Goal: Task Accomplishment & Management: Manage account settings

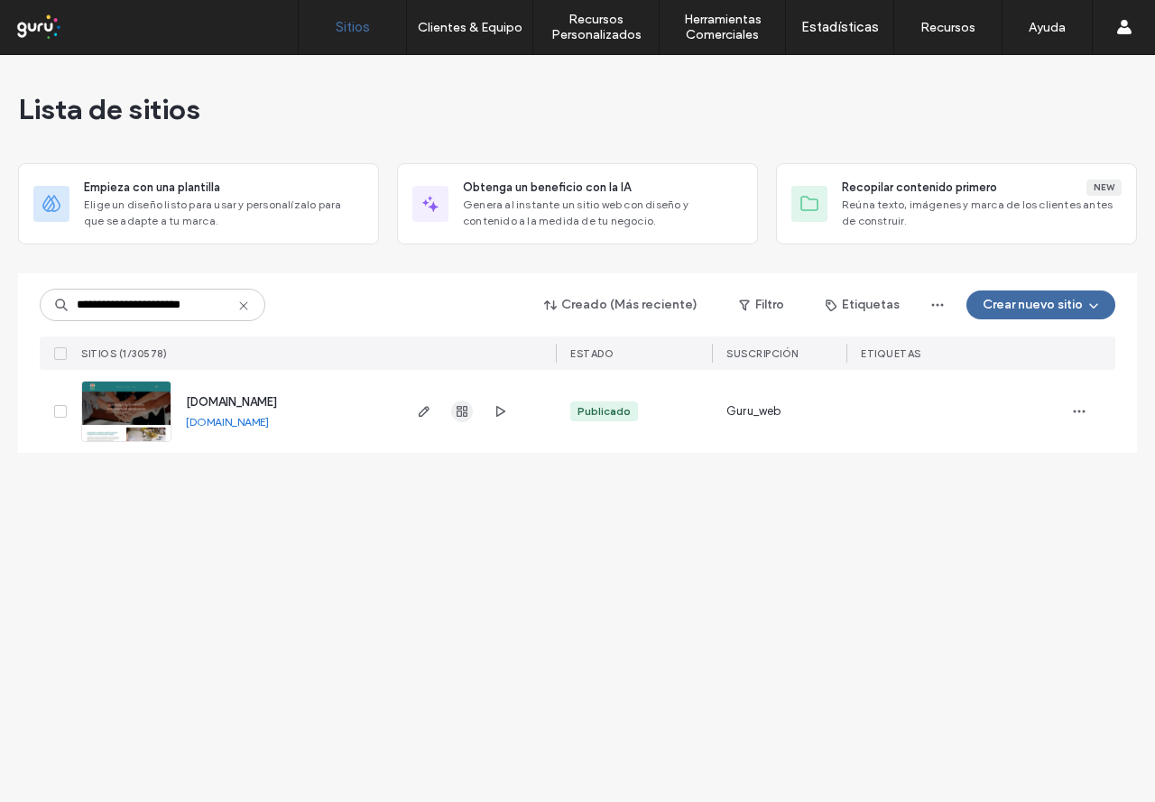
type input "**********"
click at [465, 416] on use "button" at bounding box center [461, 411] width 11 height 11
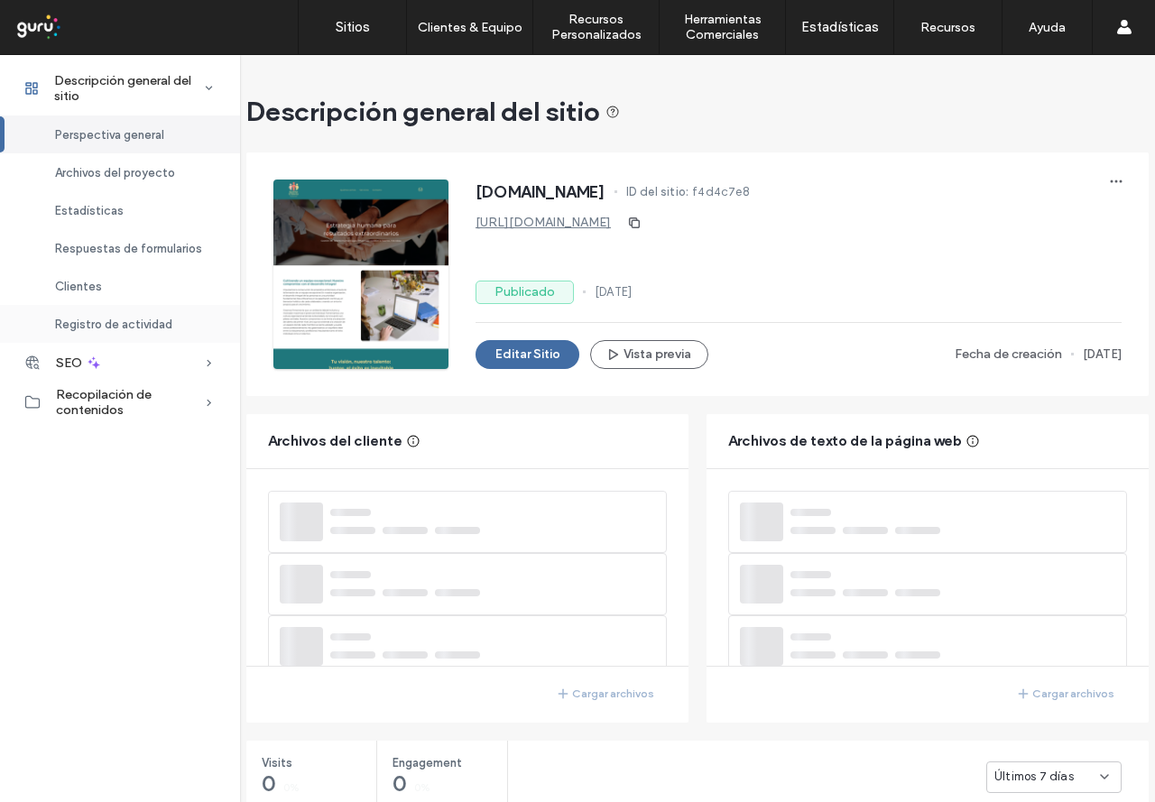
scroll to position [23, 0]
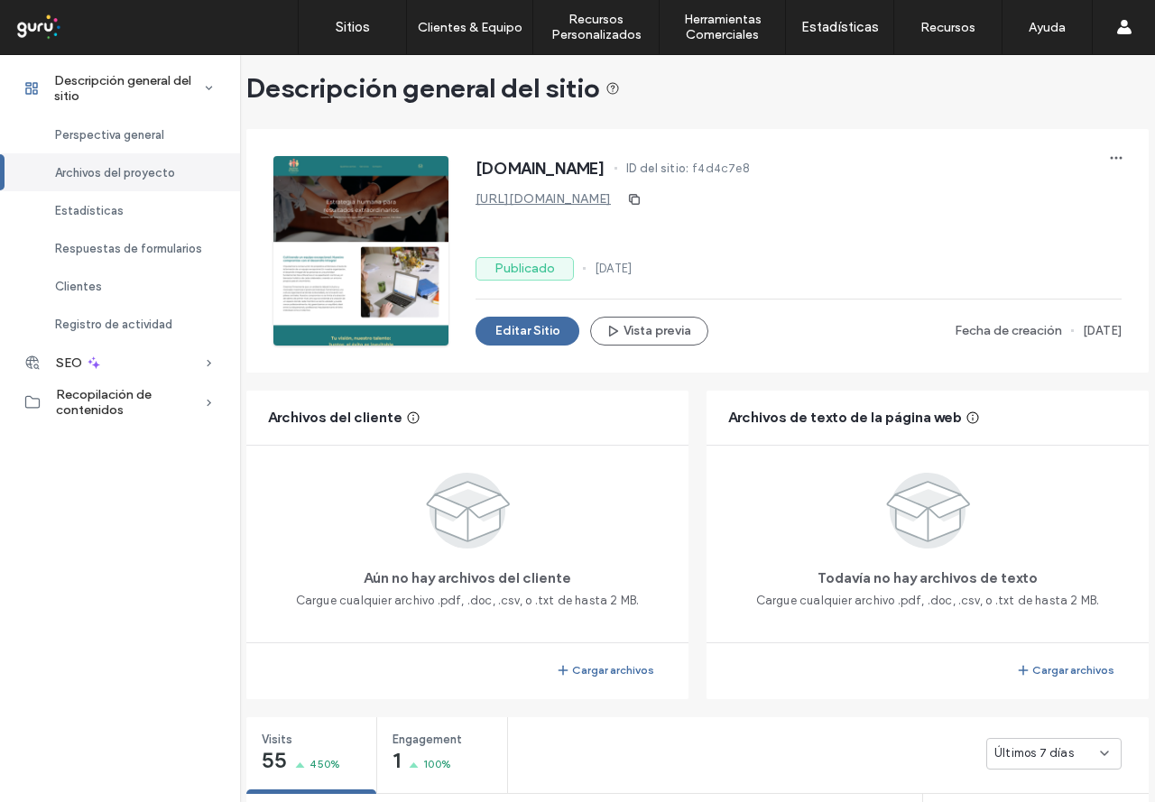
scroll to position [1283, 0]
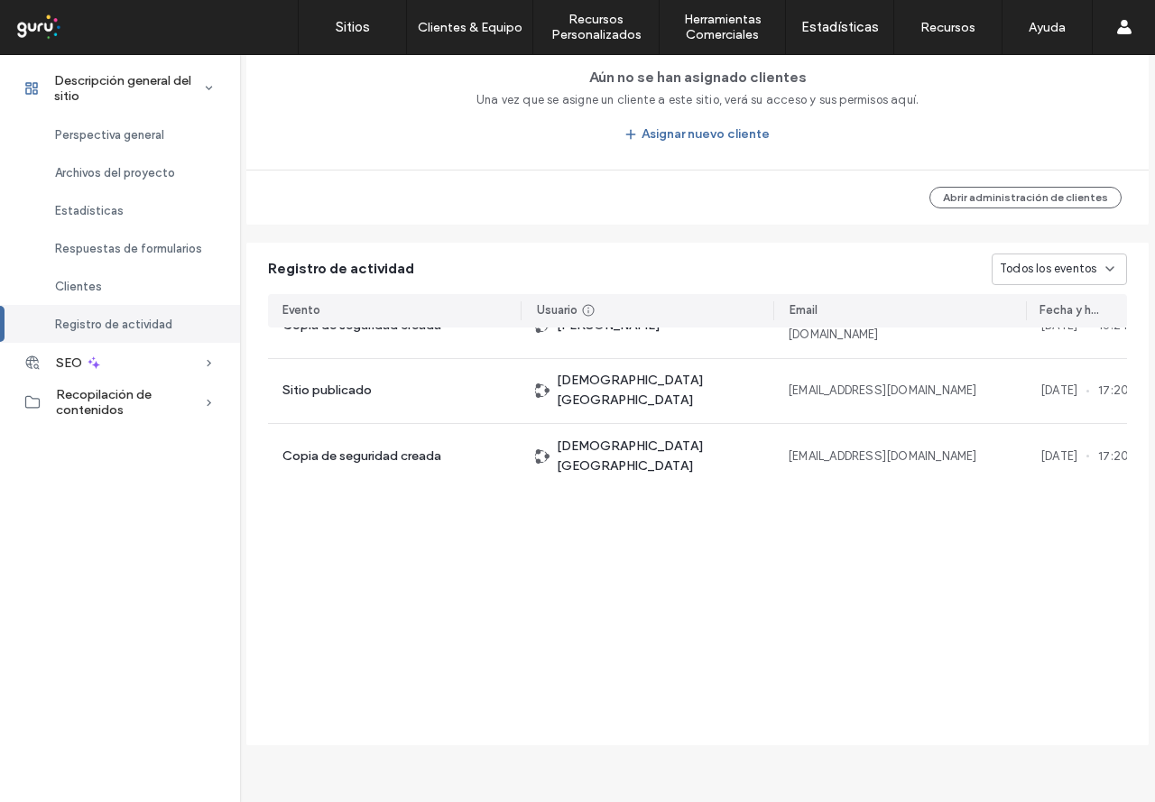
scroll to position [65, 0]
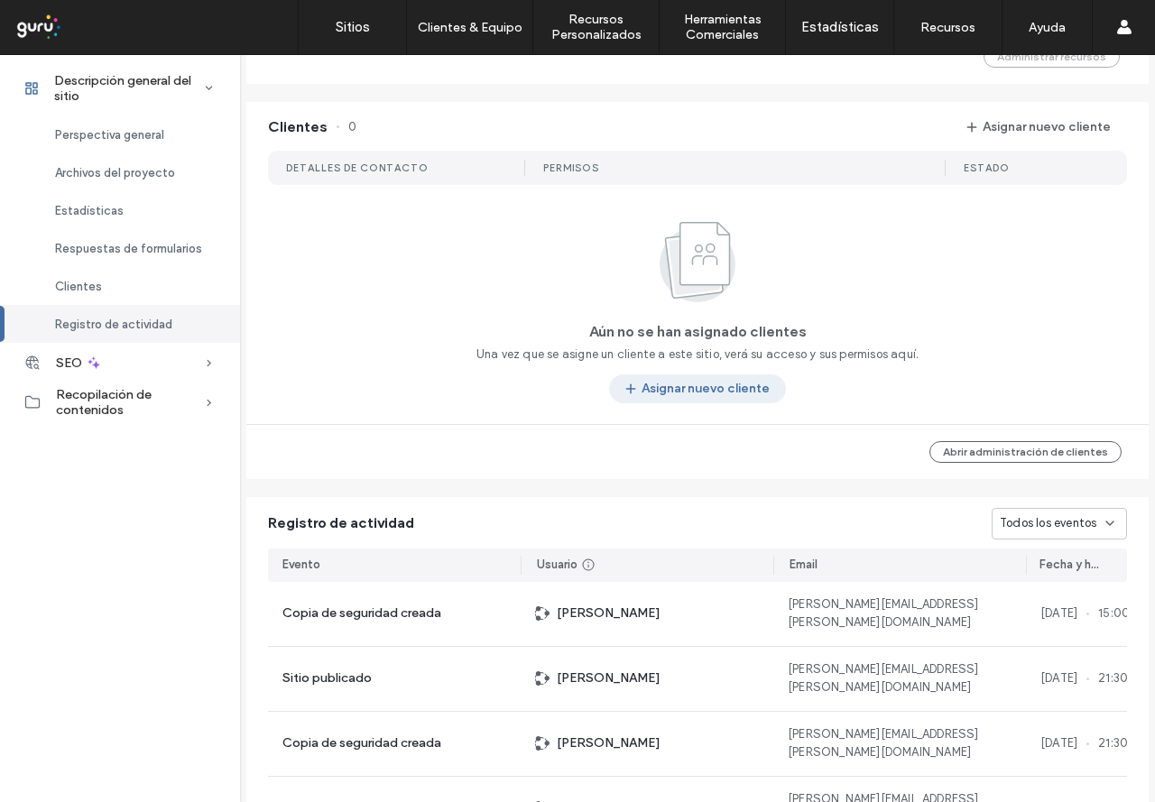
click at [702, 392] on button "Asignar nuevo cliente" at bounding box center [697, 388] width 177 height 29
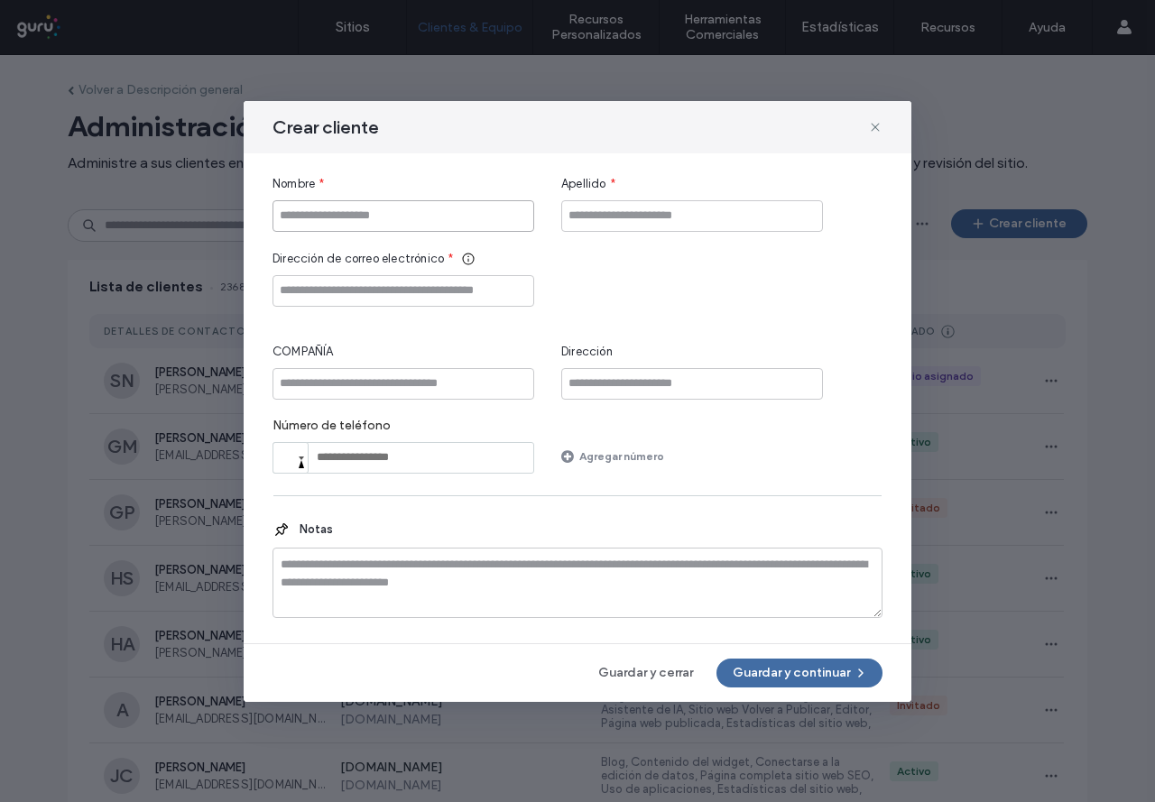
click at [358, 226] on input "Nombre" at bounding box center [403, 216] width 262 height 32
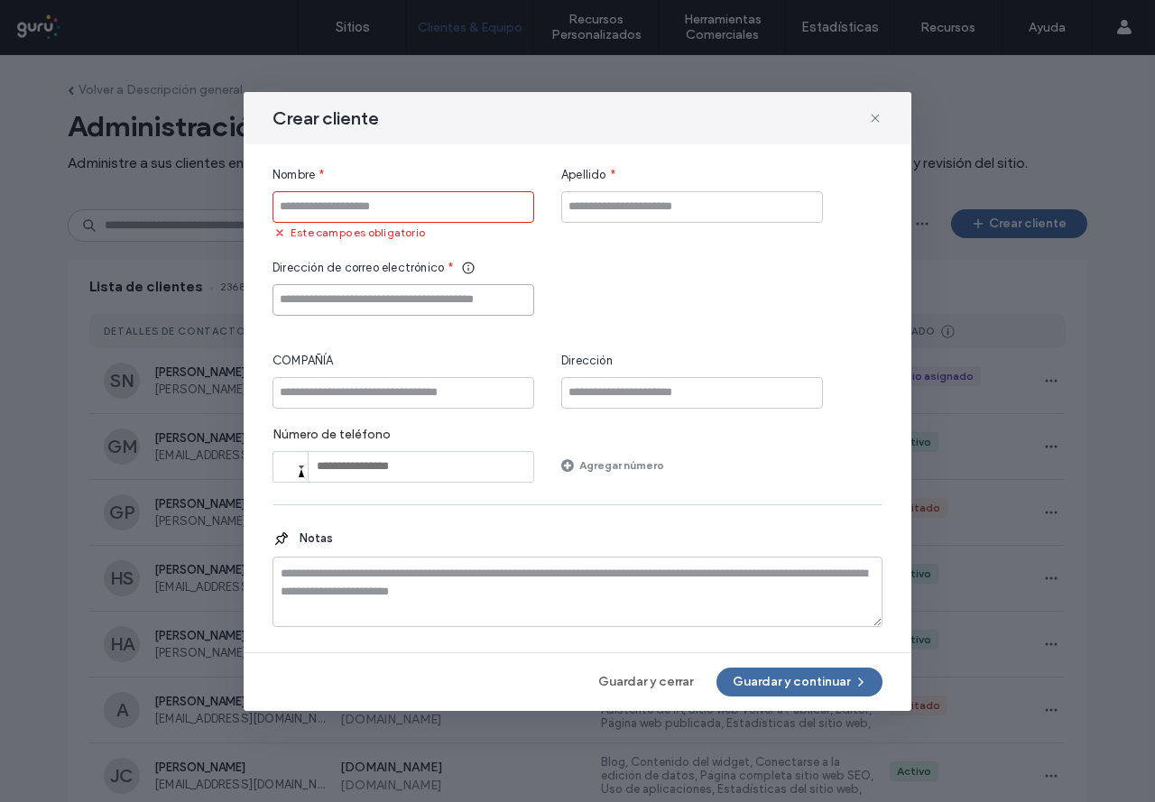
click at [404, 300] on input "Dirección de correo electrónico" at bounding box center [403, 300] width 262 height 32
paste input "**********"
type input "**********"
click at [456, 391] on input "COMPAÑÍA" at bounding box center [403, 393] width 262 height 32
type input "**********"
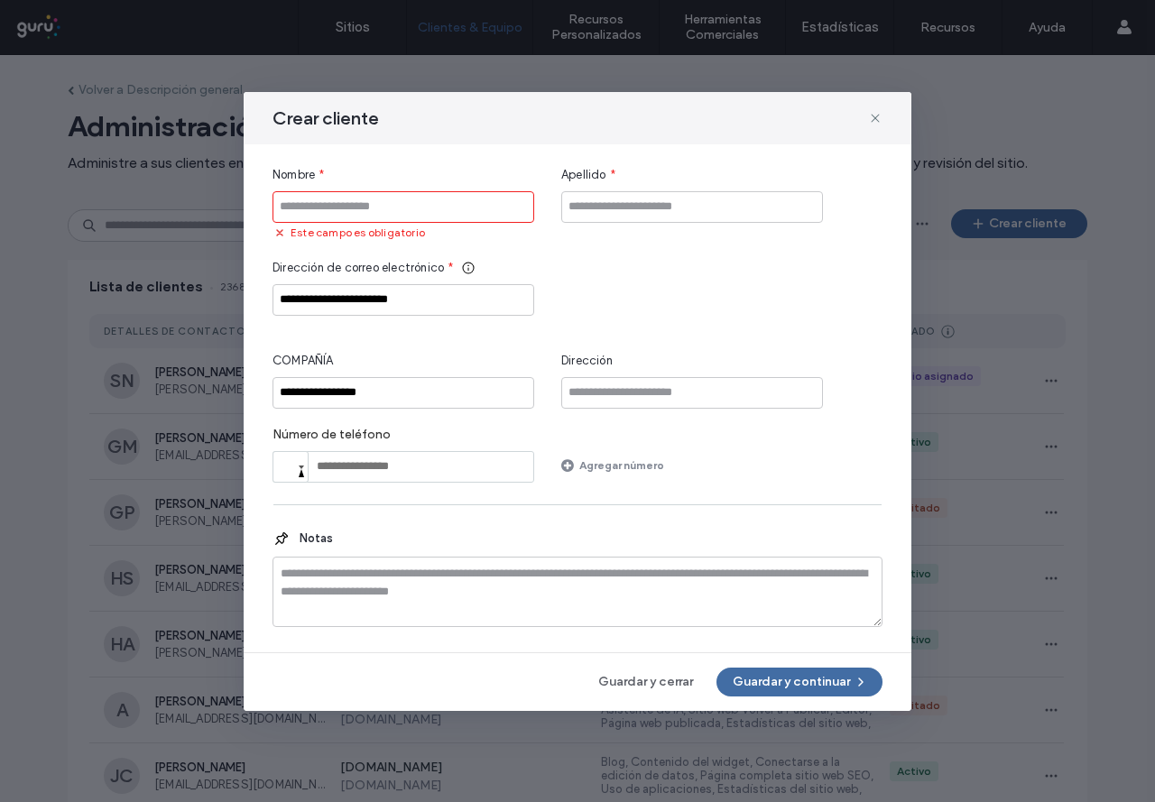
click at [414, 209] on input "Nombre" at bounding box center [403, 207] width 262 height 32
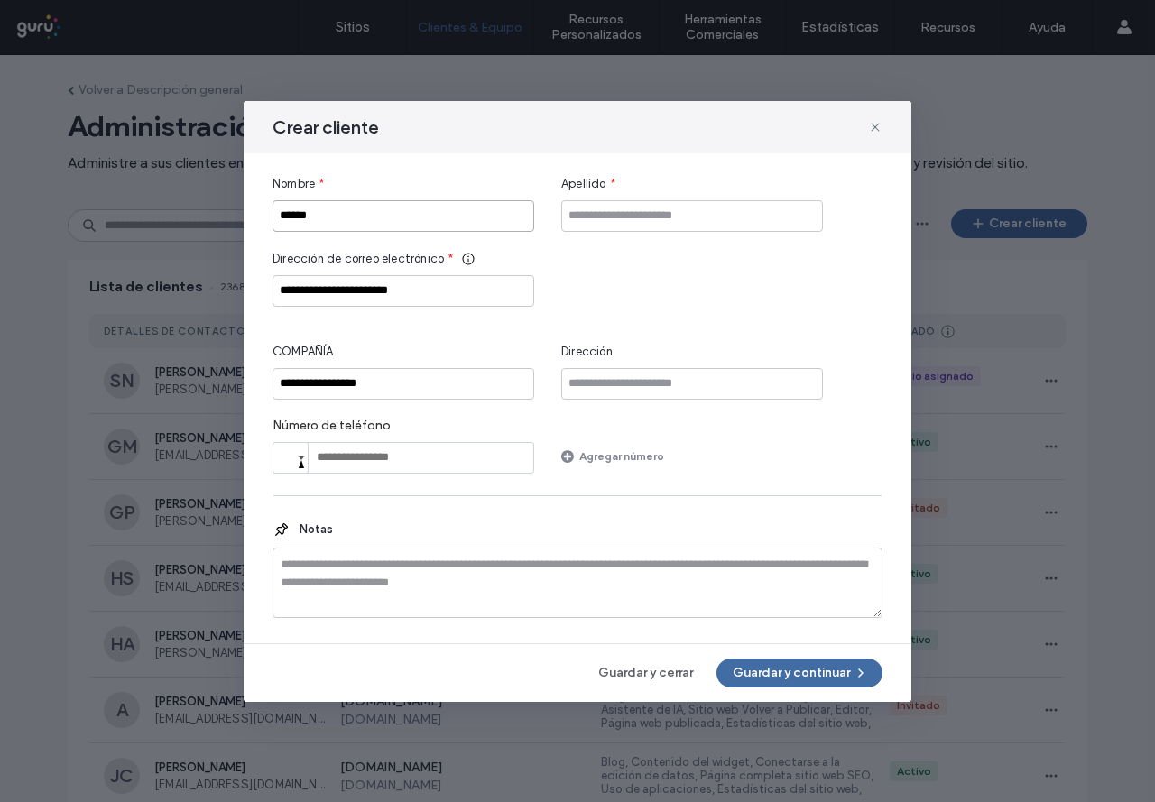
type input "******"
click at [671, 217] on input "Apellido" at bounding box center [692, 216] width 262 height 32
type input "******"
click at [812, 674] on button "Guardar y continuar" at bounding box center [799, 673] width 166 height 29
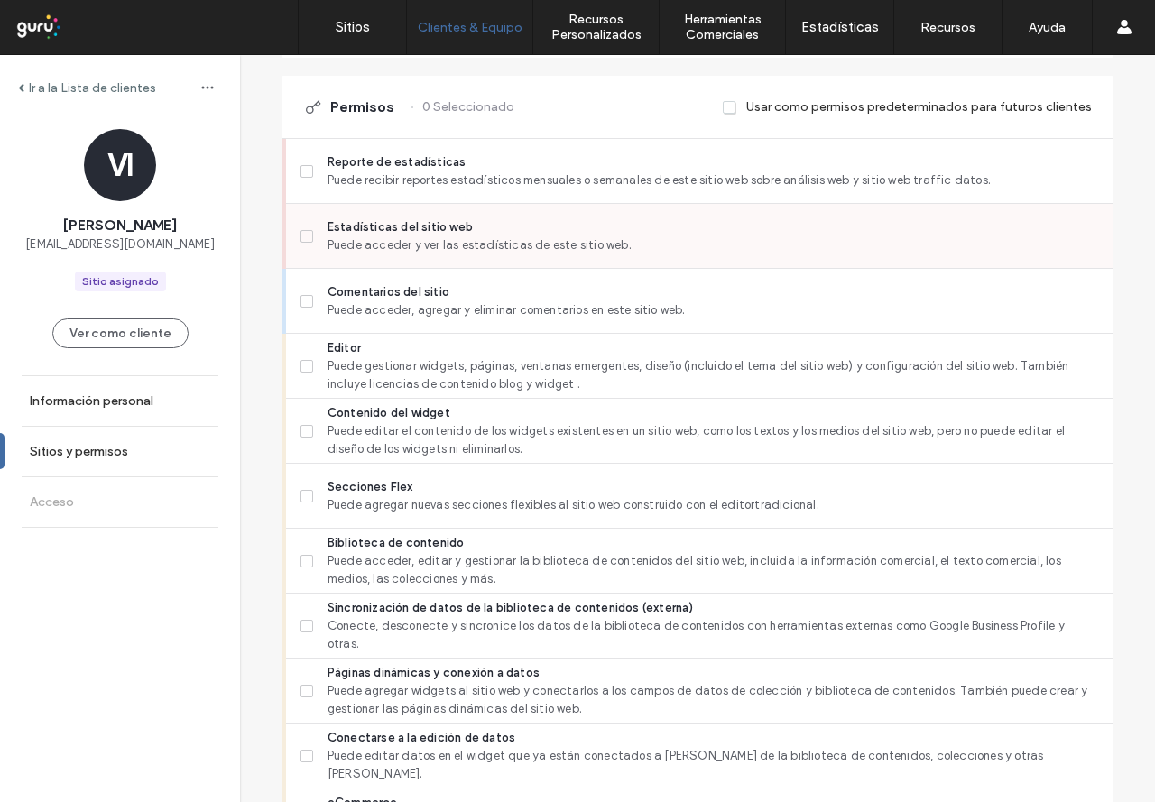
scroll to position [411, 0]
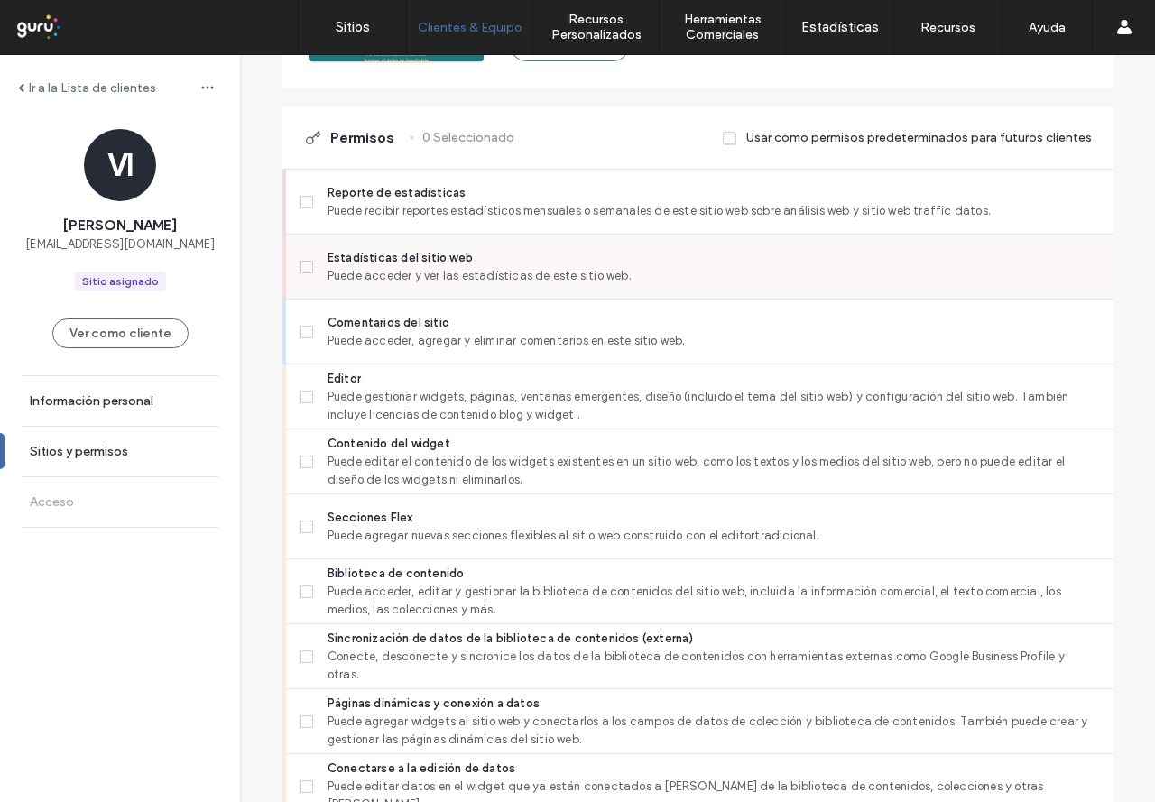
click at [303, 268] on icon at bounding box center [306, 266] width 7 height 5
click at [301, 206] on span at bounding box center [306, 202] width 13 height 13
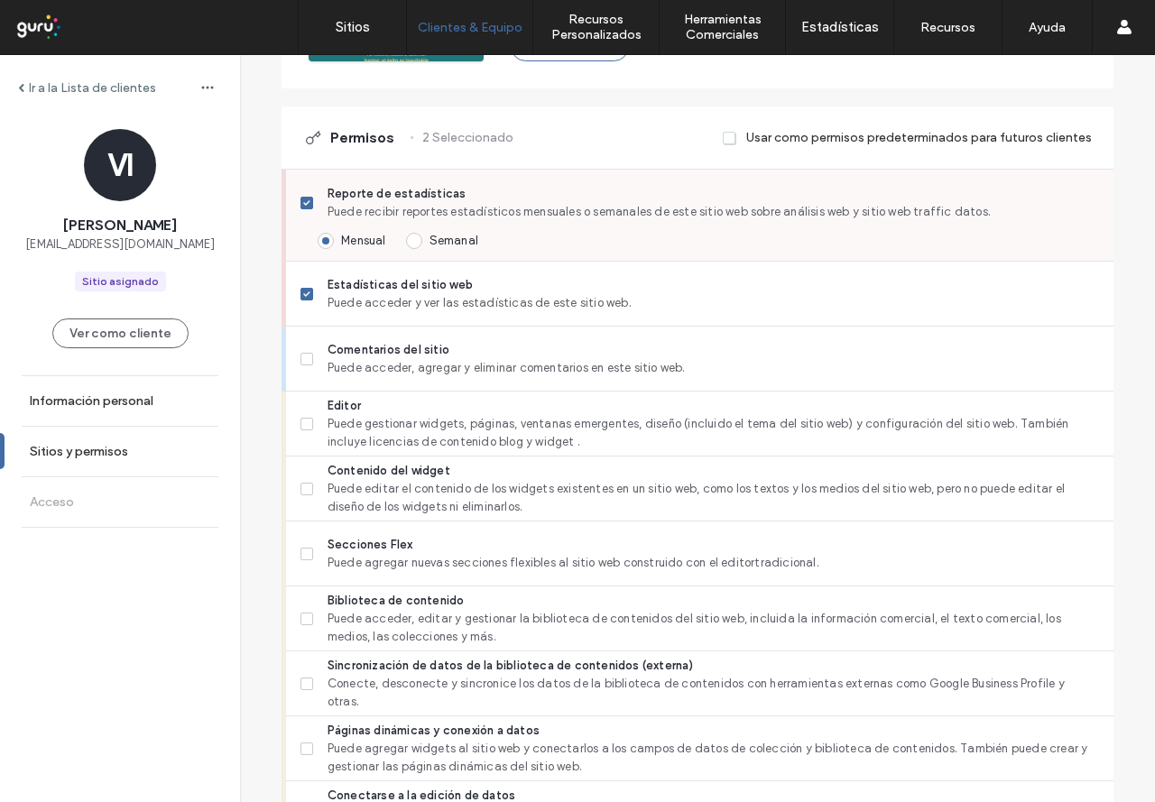
click at [303, 208] on span at bounding box center [306, 203] width 13 height 13
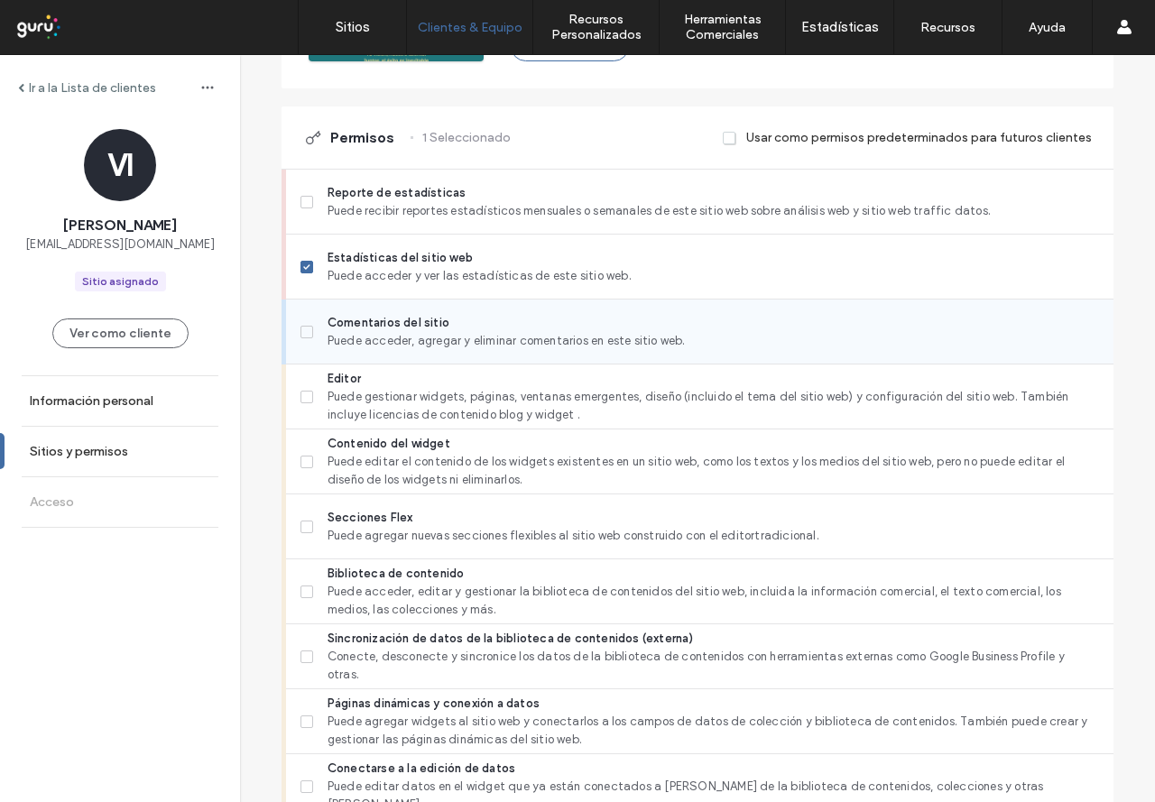
click at [303, 337] on span at bounding box center [306, 332] width 13 height 13
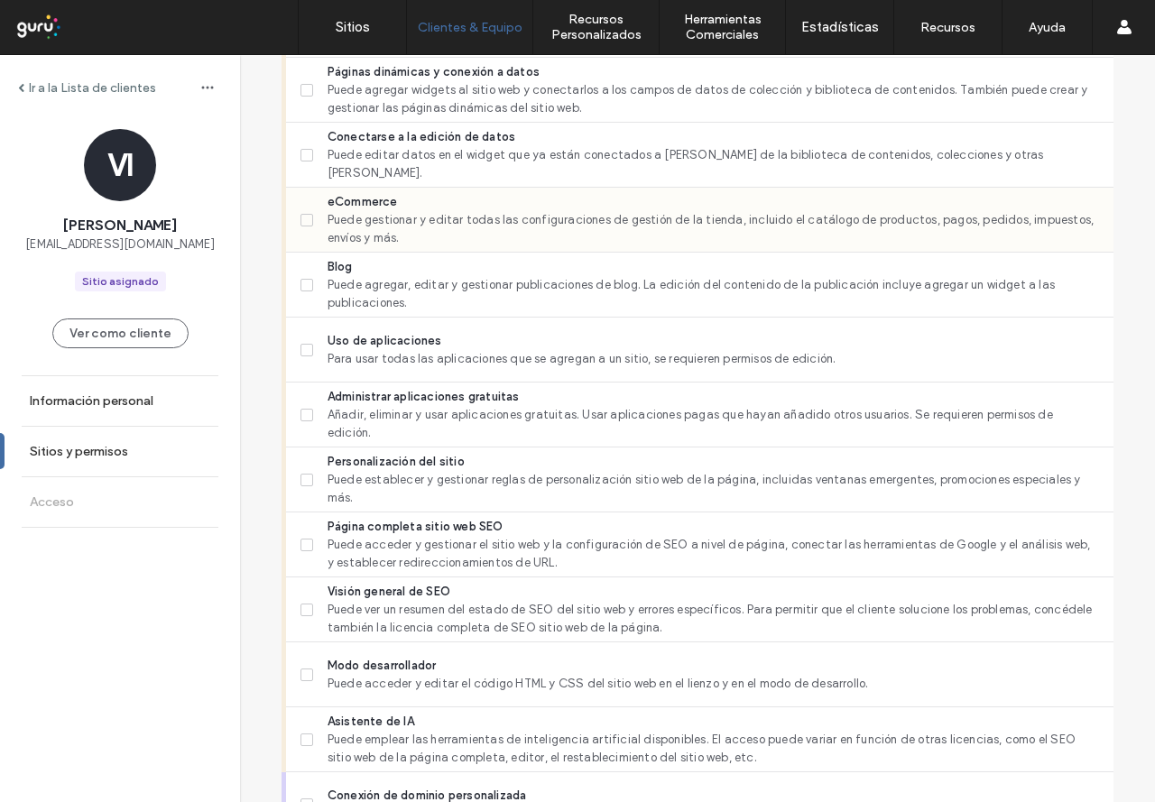
scroll to position [1133, 0]
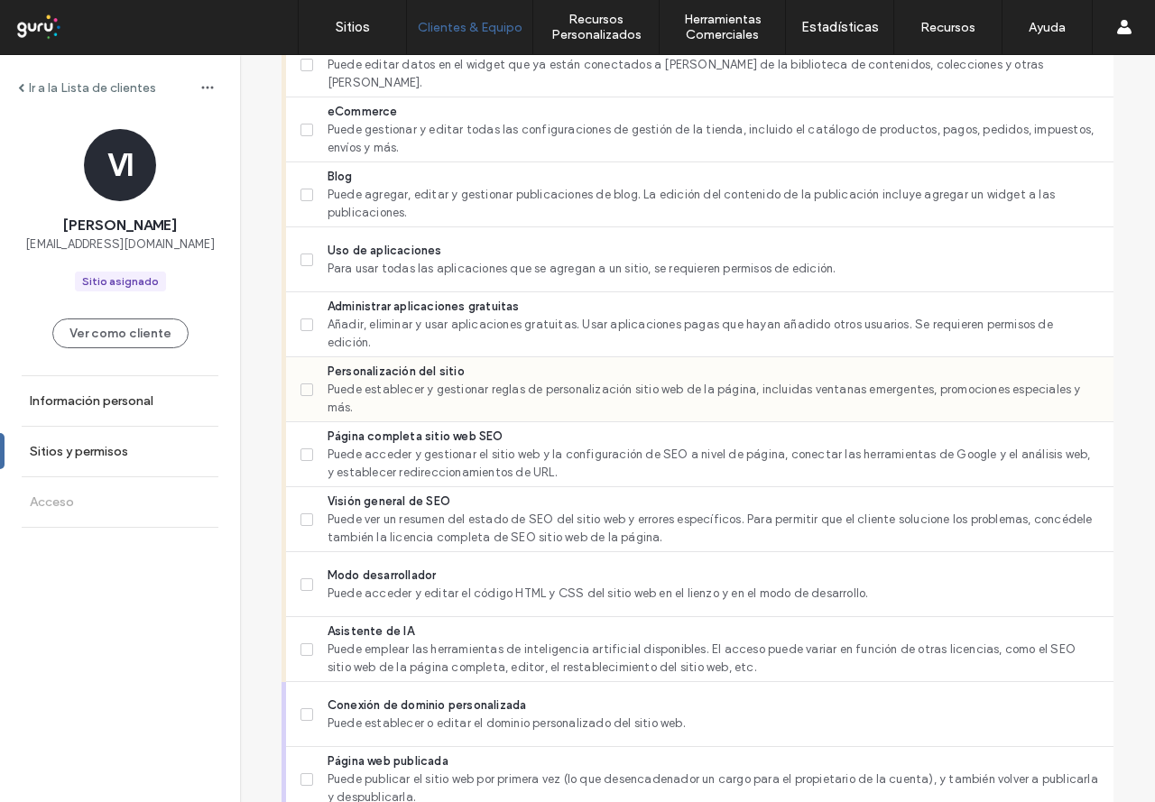
click at [303, 390] on icon at bounding box center [306, 389] width 6 height 5
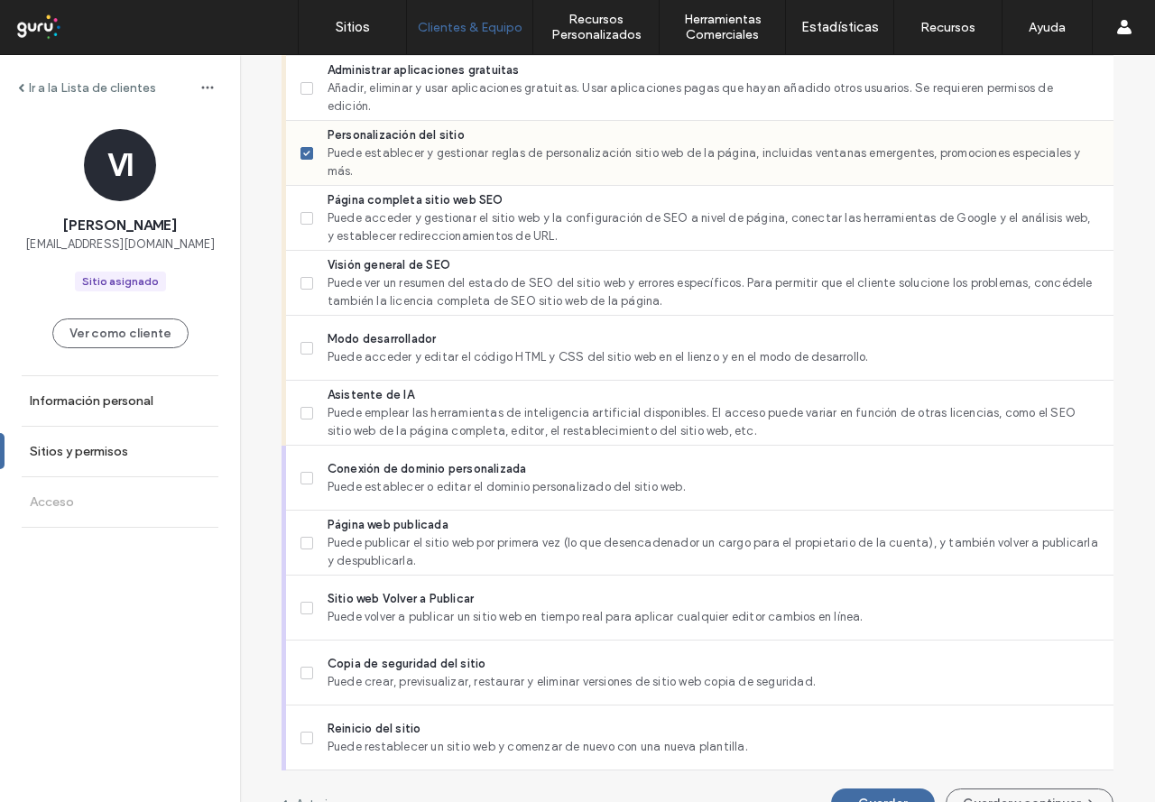
scroll to position [1404, 0]
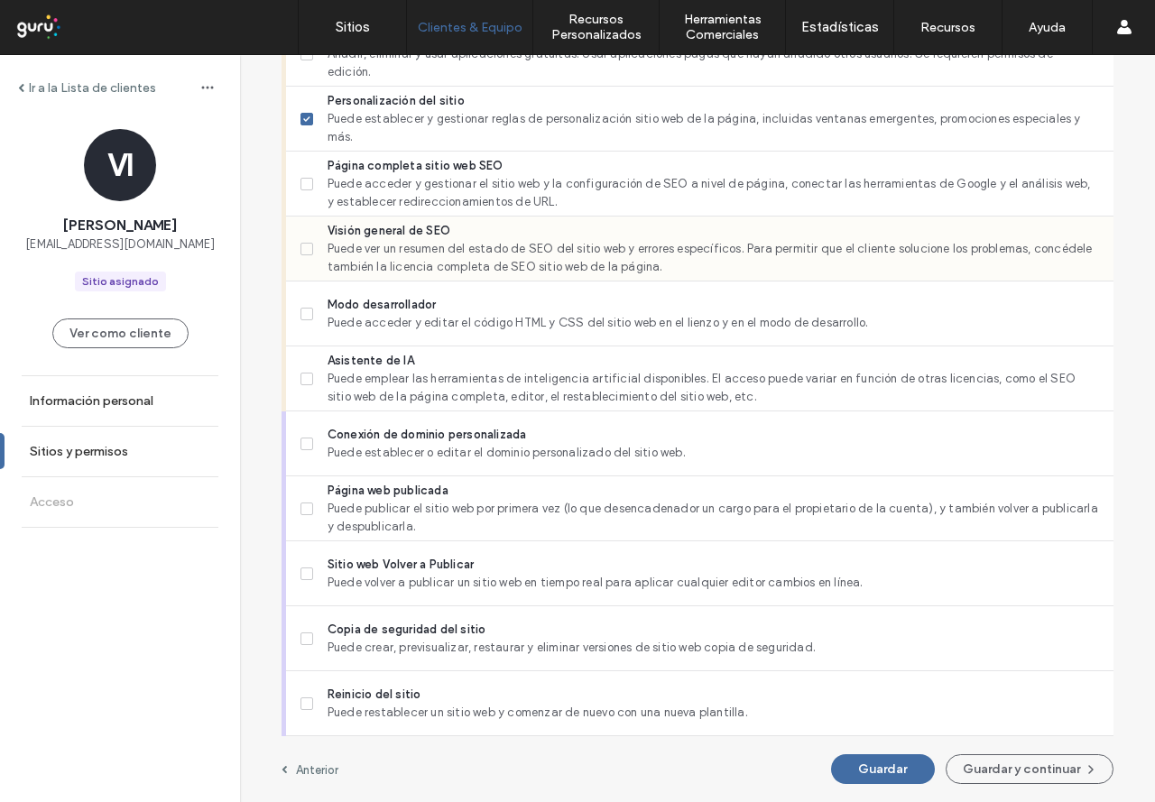
click at [303, 248] on icon at bounding box center [306, 248] width 7 height 5
click at [303, 189] on span at bounding box center [306, 184] width 13 height 13
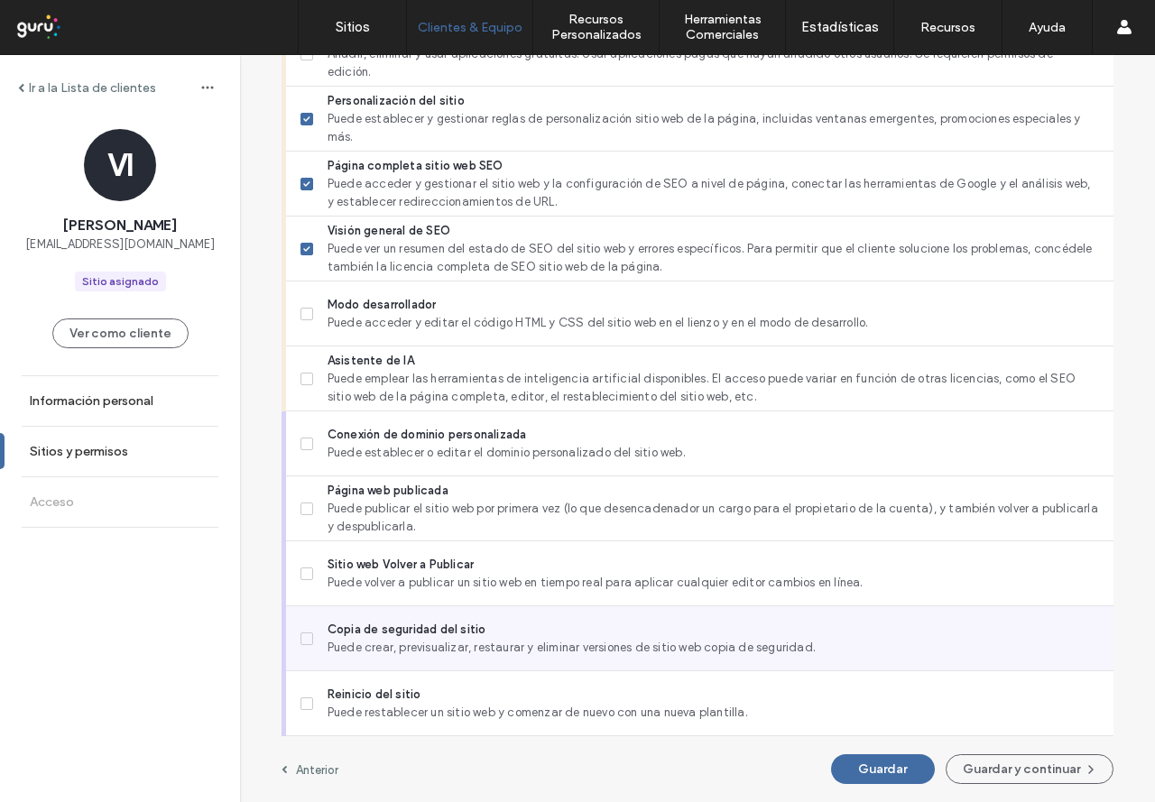
click at [300, 634] on span at bounding box center [306, 638] width 13 height 13
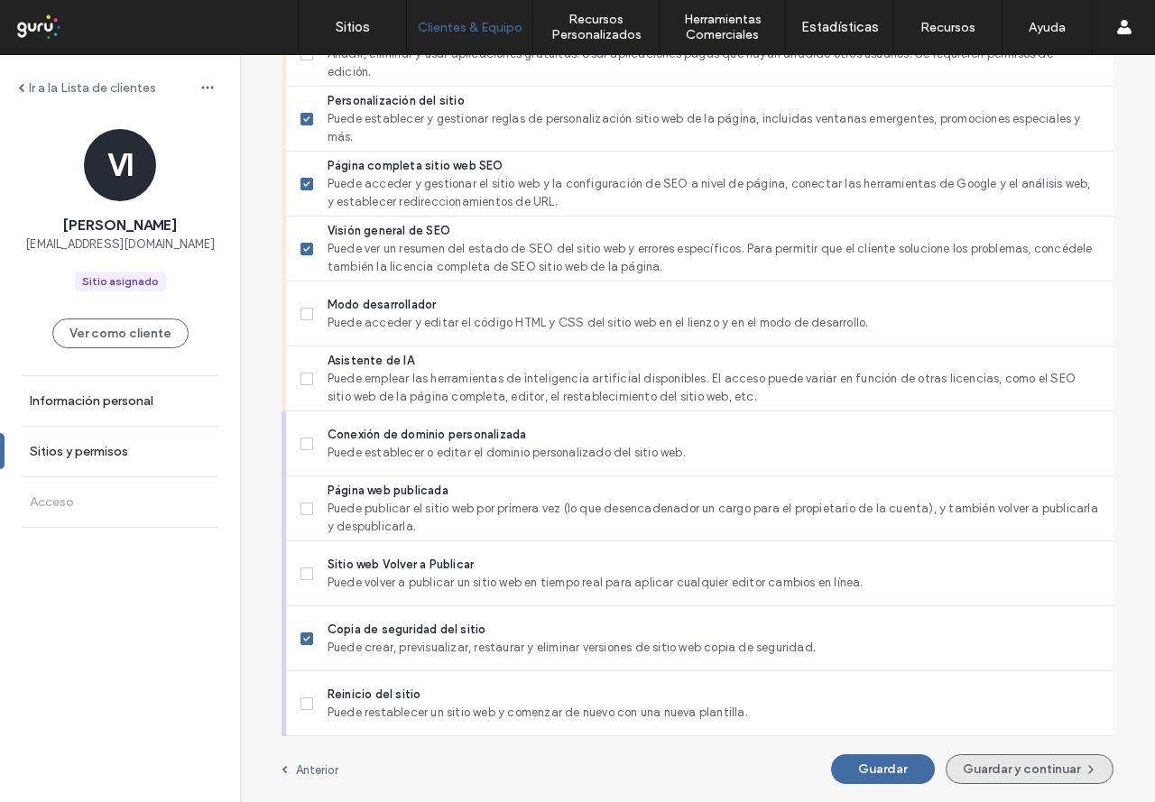
click at [1029, 772] on button "Guardar y continuar" at bounding box center [1029, 769] width 168 height 30
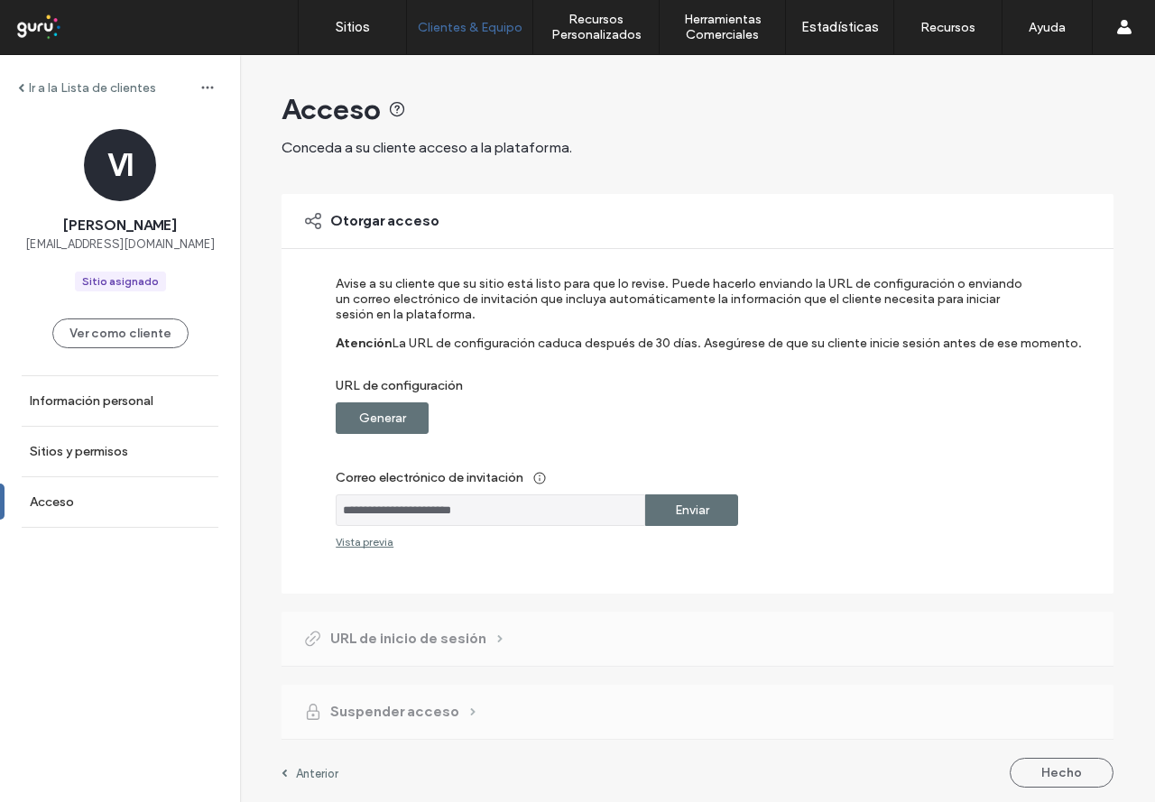
scroll to position [4, 0]
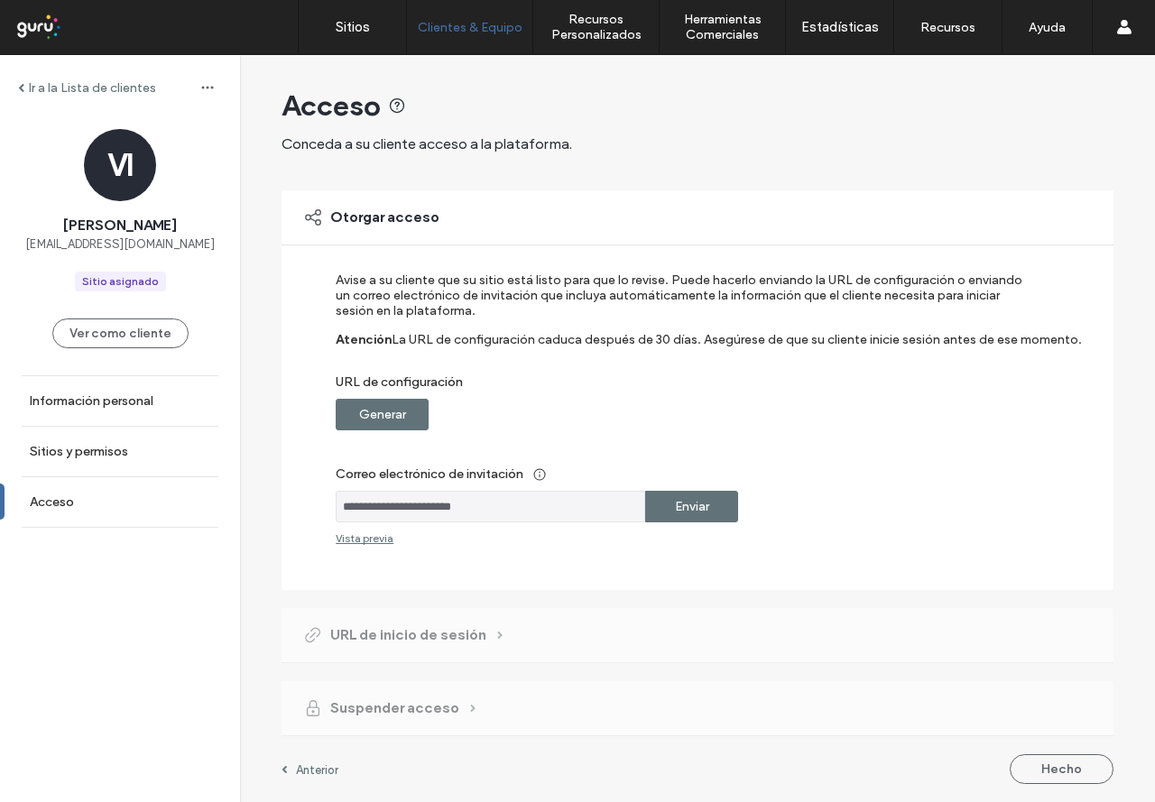
click at [365, 414] on label "Generar" at bounding box center [382, 414] width 47 height 33
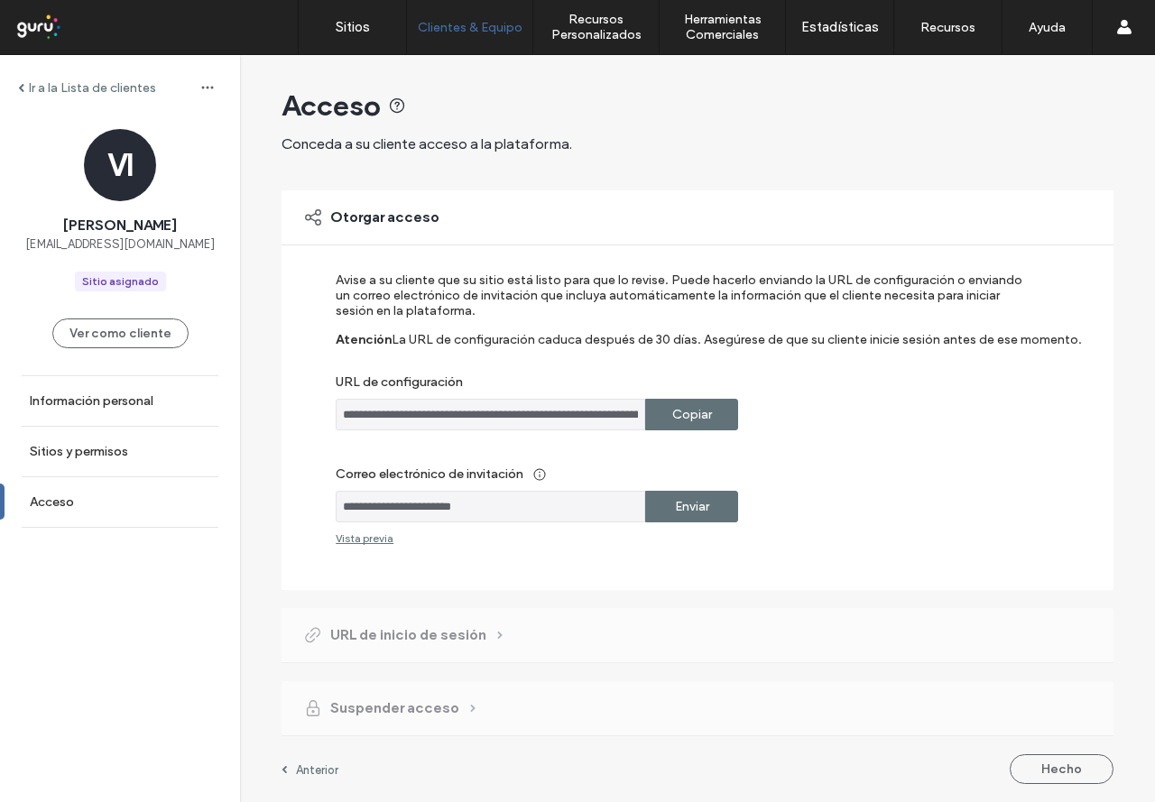
click at [662, 410] on div "Copiar" at bounding box center [691, 415] width 93 height 32
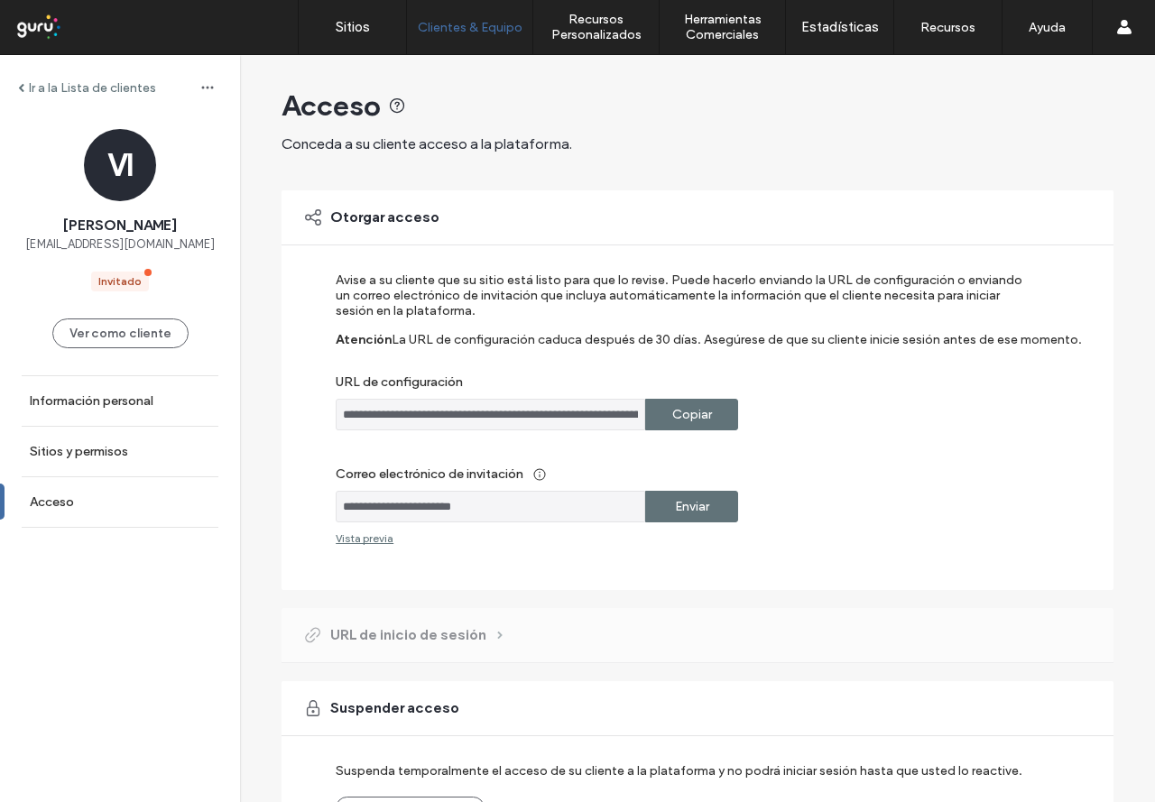
drag, startPoint x: 515, startPoint y: 509, endPoint x: 270, endPoint y: 513, distance: 245.4
click at [270, 513] on div "**********" at bounding box center [697, 486] width 915 height 870
click at [701, 503] on label "Enviar" at bounding box center [692, 506] width 34 height 33
click at [983, 459] on label "Correo electrónico de invitación" at bounding box center [685, 473] width 699 height 33
drag, startPoint x: 677, startPoint y: 503, endPoint x: 419, endPoint y: 580, distance: 269.2
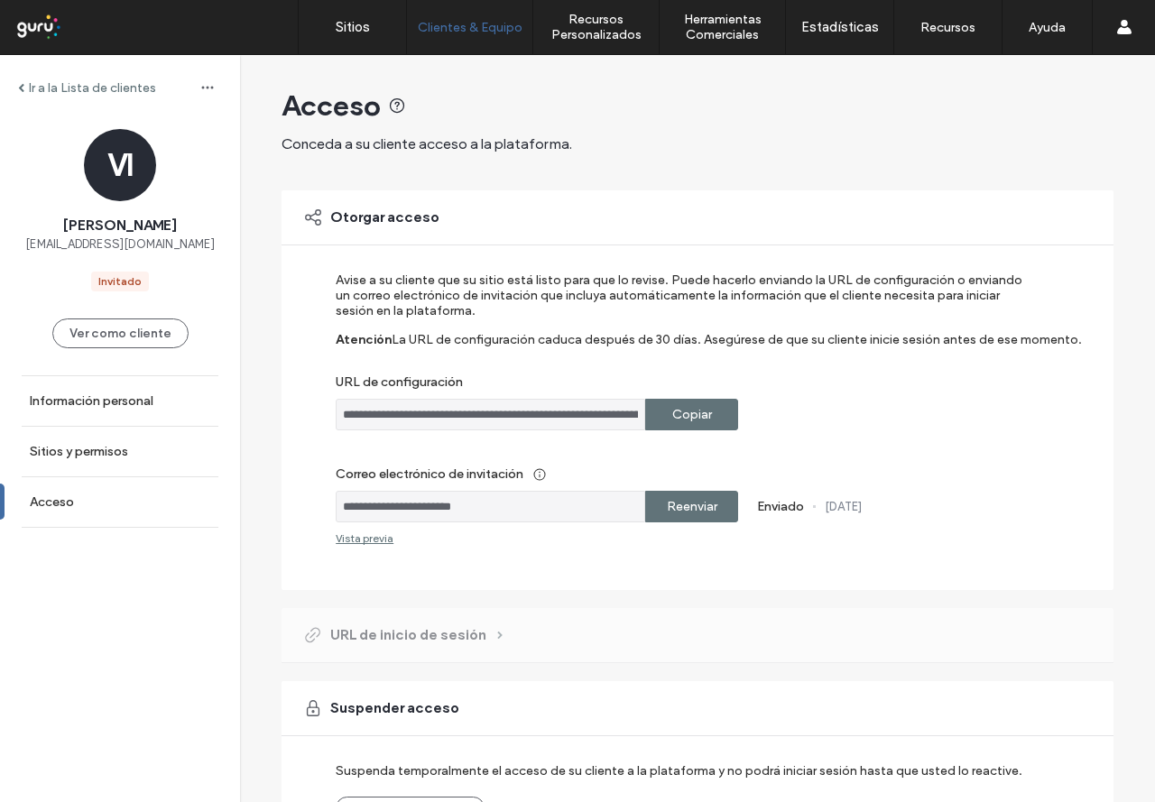
click at [677, 503] on label "Reenviar" at bounding box center [692, 506] width 51 height 33
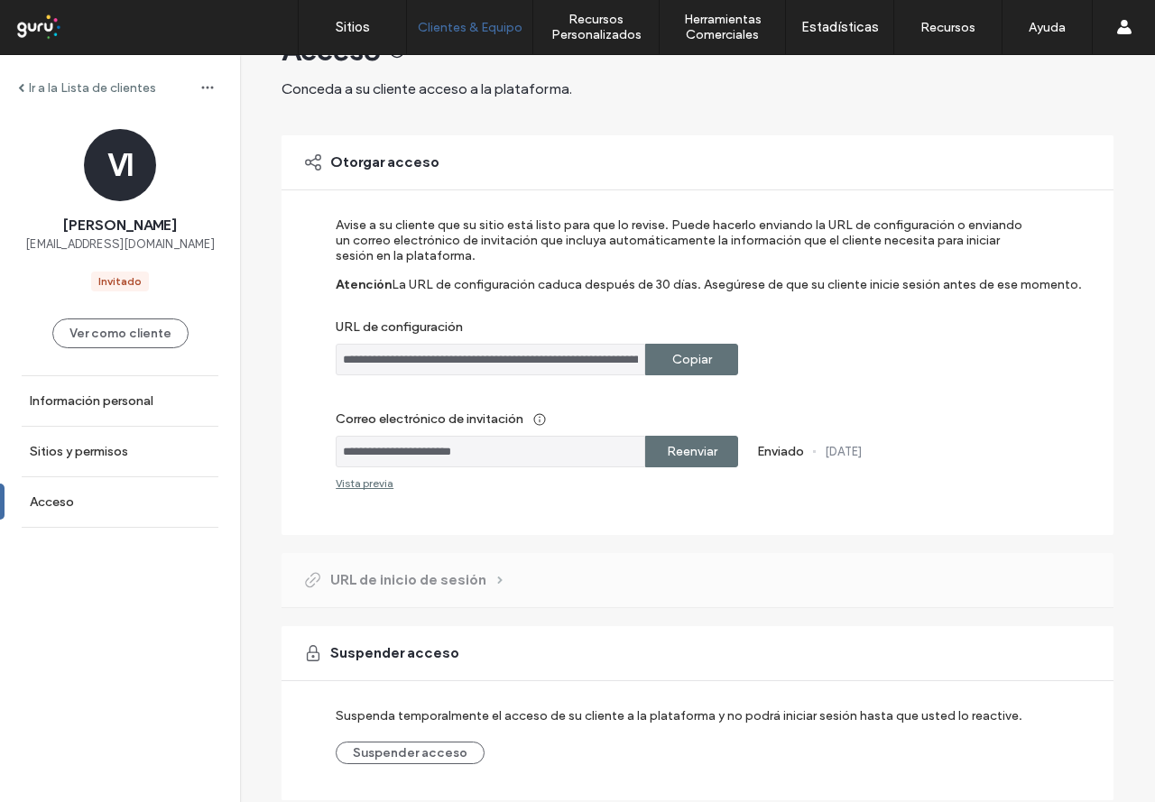
scroll to position [0, 0]
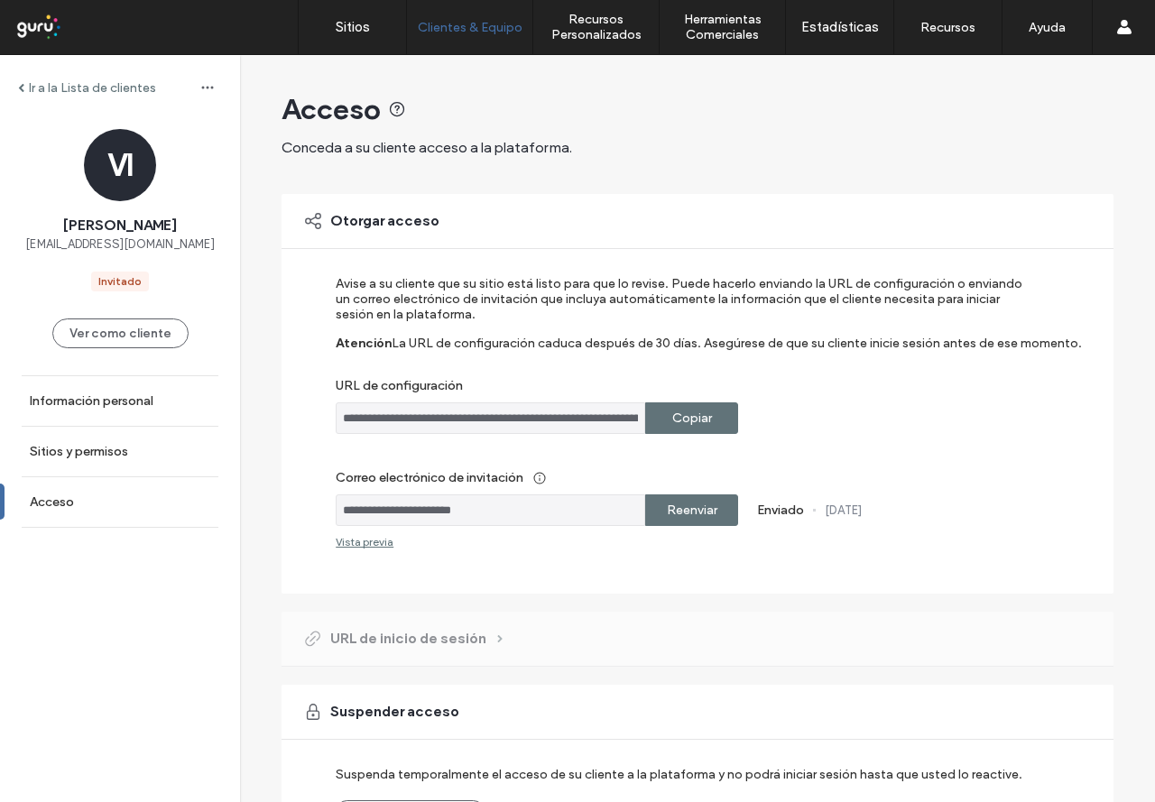
click at [80, 87] on label "Ir a la Lista de clientes" at bounding box center [92, 87] width 127 height 15
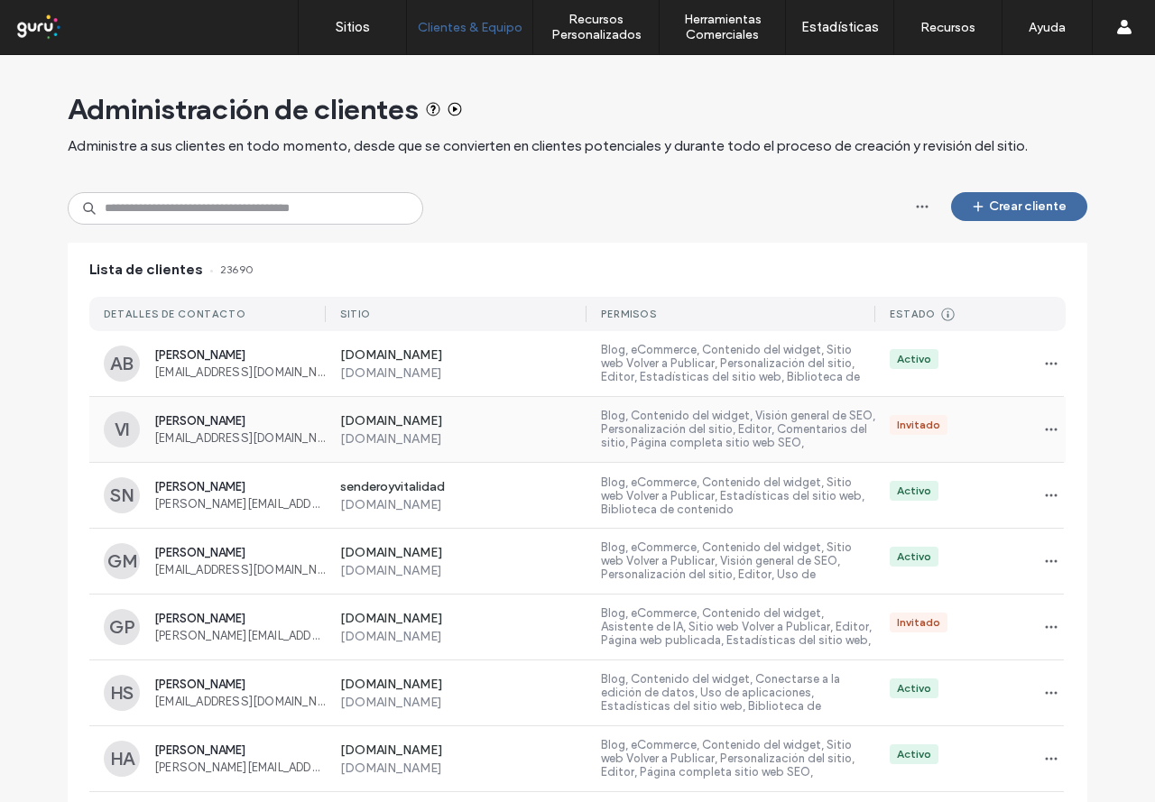
click at [554, 433] on label "[DOMAIN_NAME]" at bounding box center [463, 438] width 247 height 15
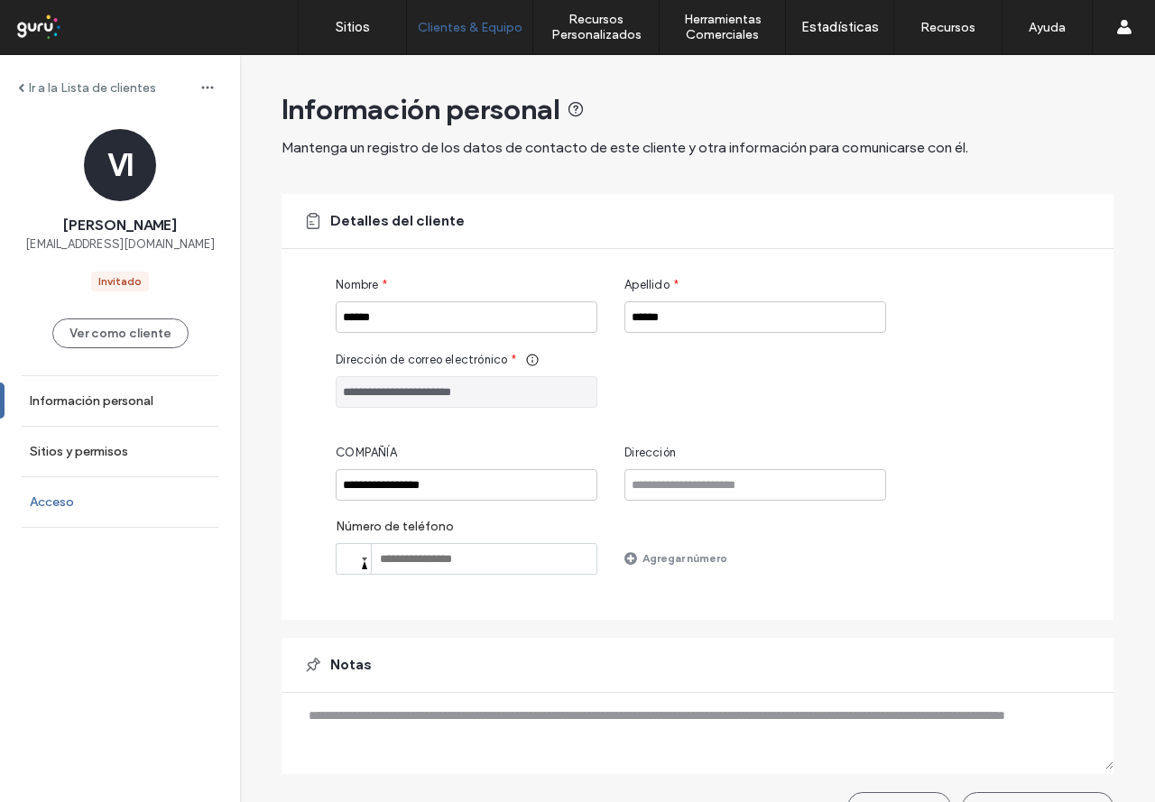
click at [52, 505] on label "Acceso" at bounding box center [52, 501] width 44 height 15
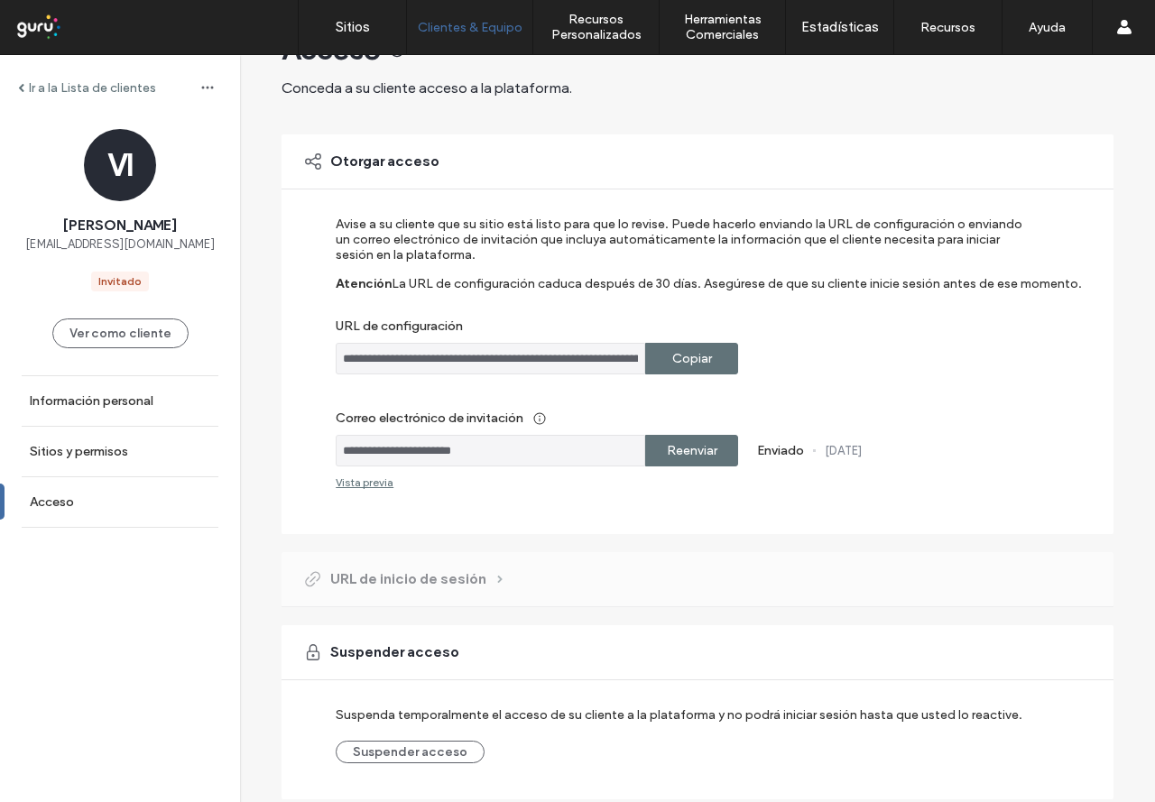
scroll to position [123, 0]
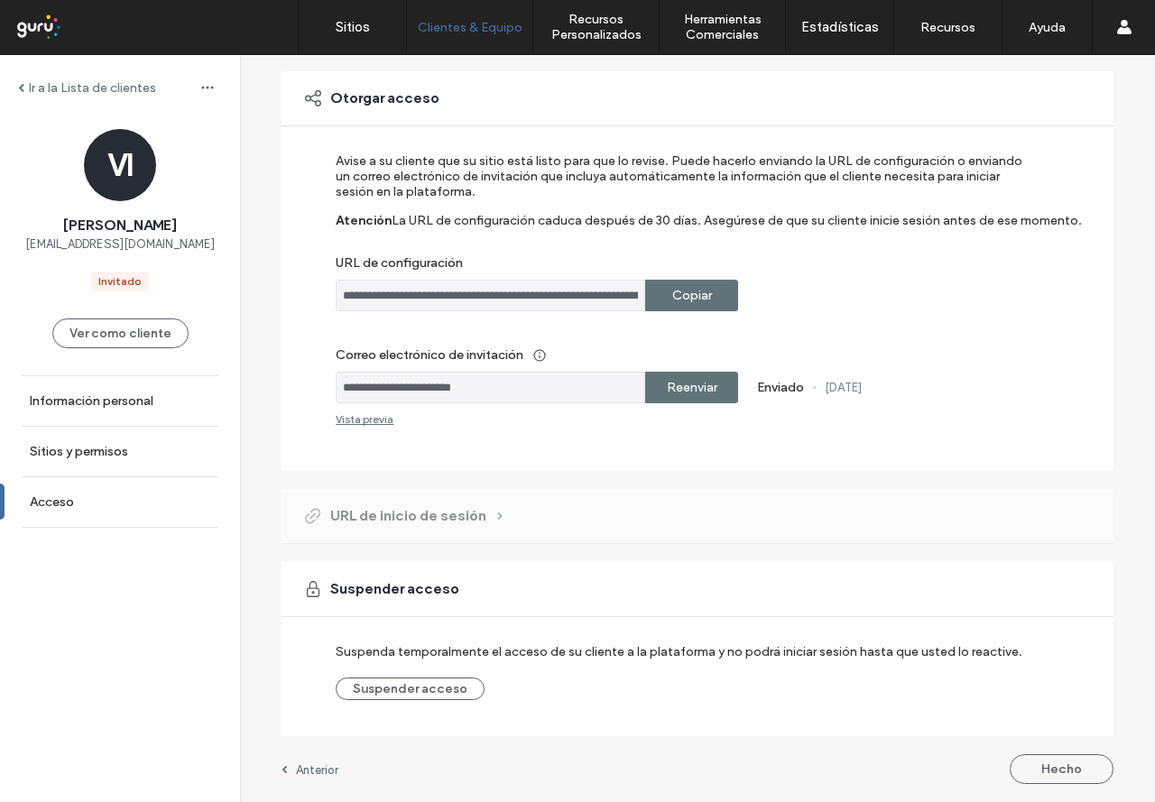
click at [303, 761] on div "Anterior Hecho" at bounding box center [697, 769] width 832 height 30
click at [302, 768] on label "Anterior" at bounding box center [317, 770] width 42 height 14
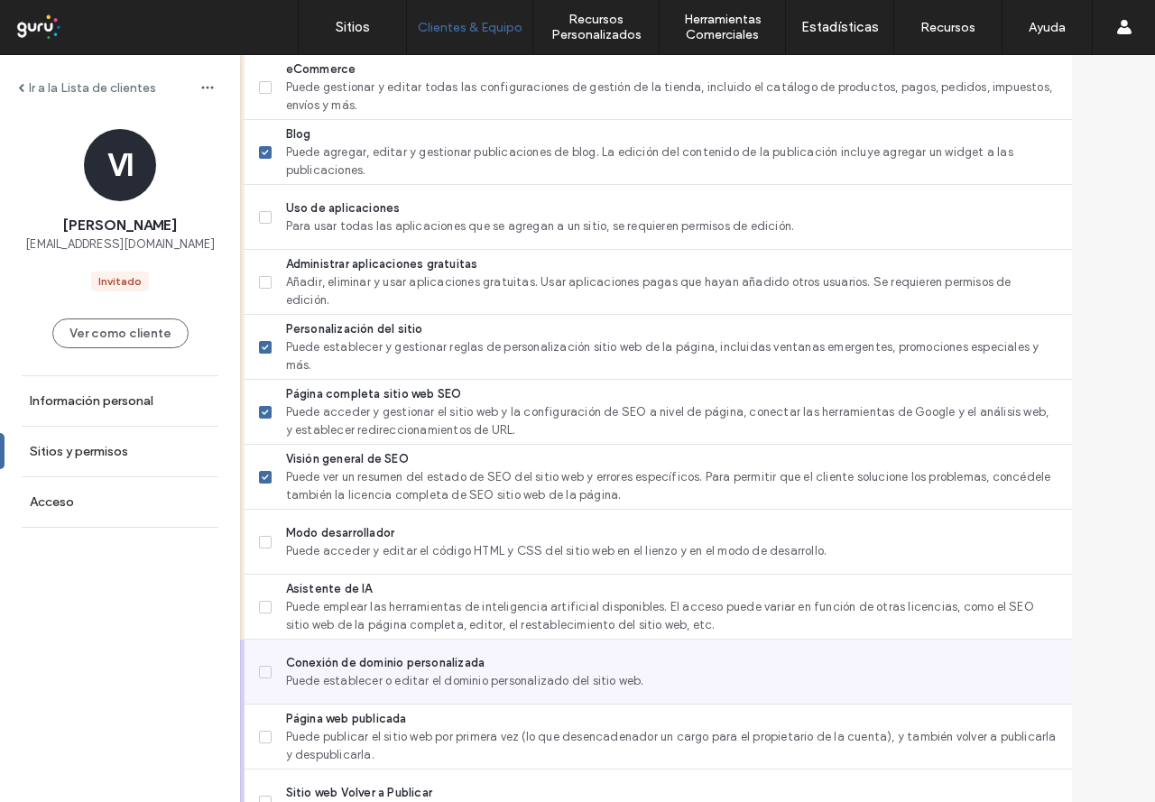
scroll to position [1443, 0]
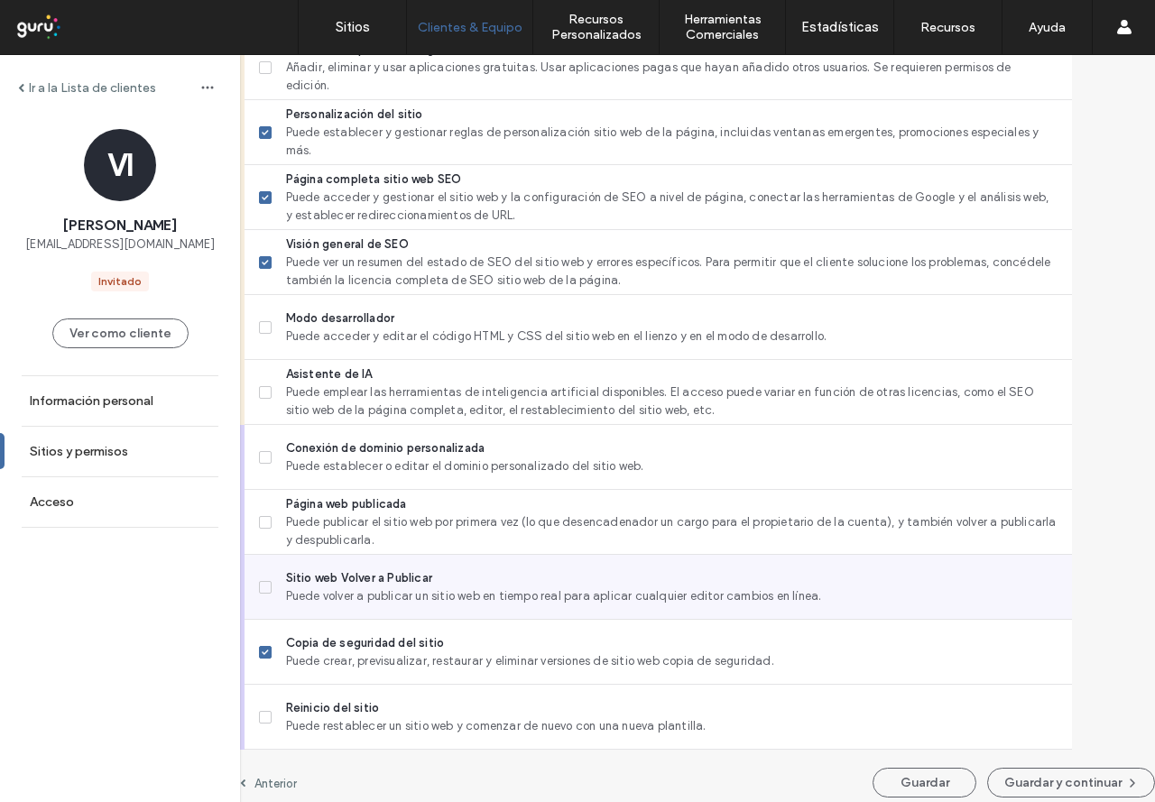
click at [269, 592] on span at bounding box center [265, 587] width 13 height 13
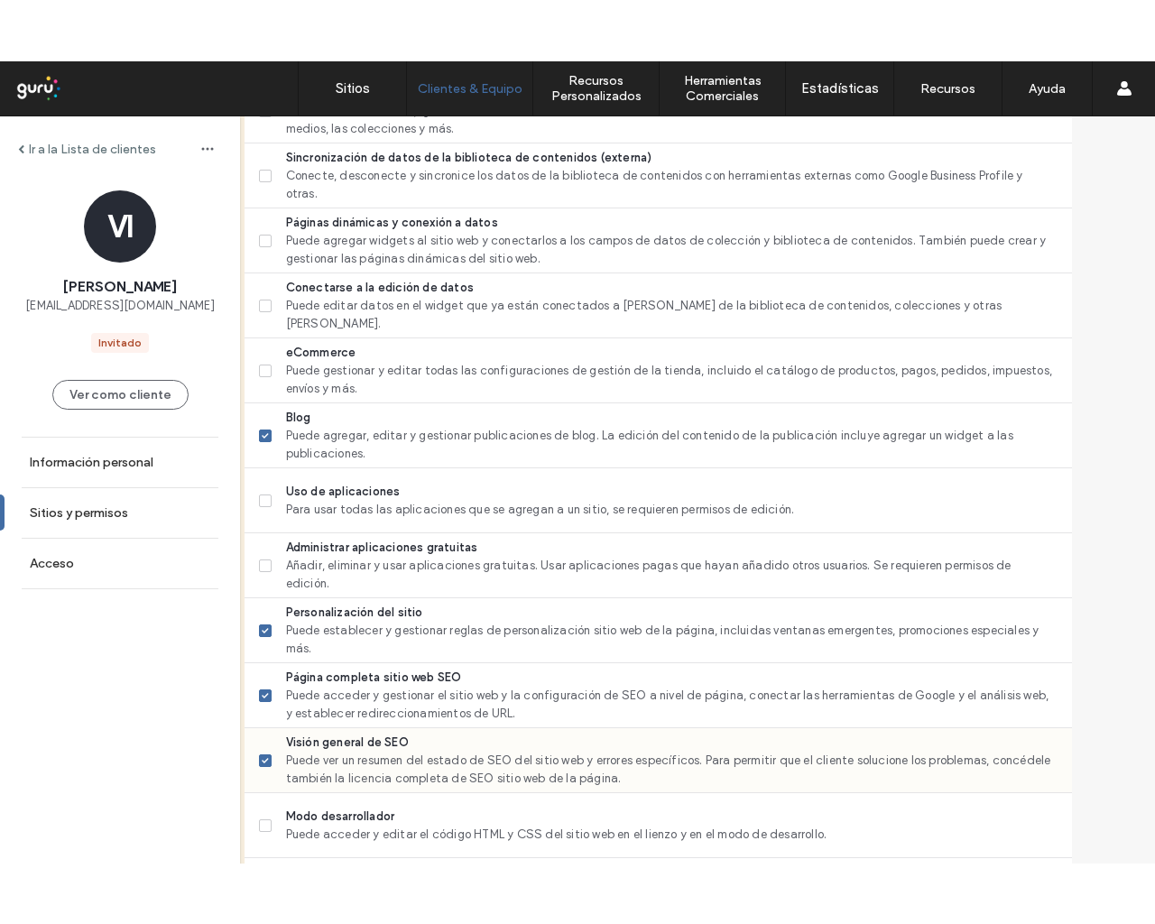
scroll to position [1006, 0]
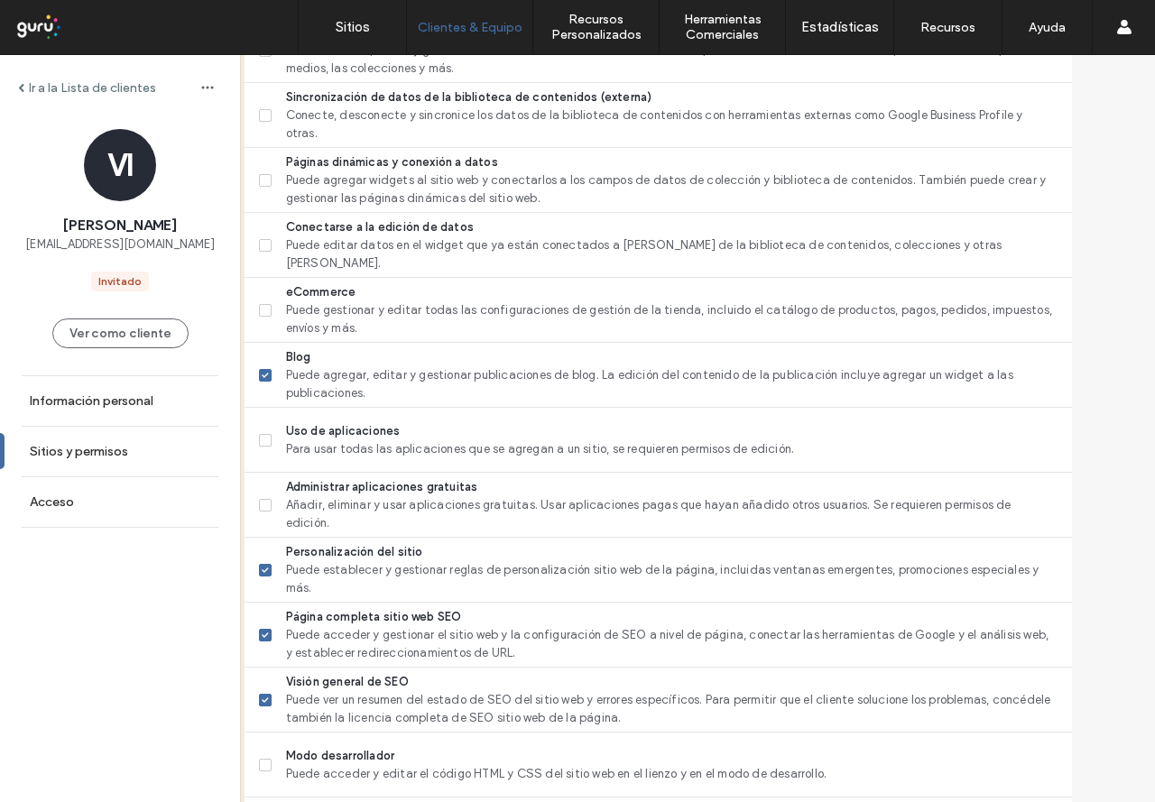
click at [1082, 418] on div "Permisos 10 Seleccionado Usar como permisos predeterminados para futuros client…" at bounding box center [697, 376] width 915 height 1622
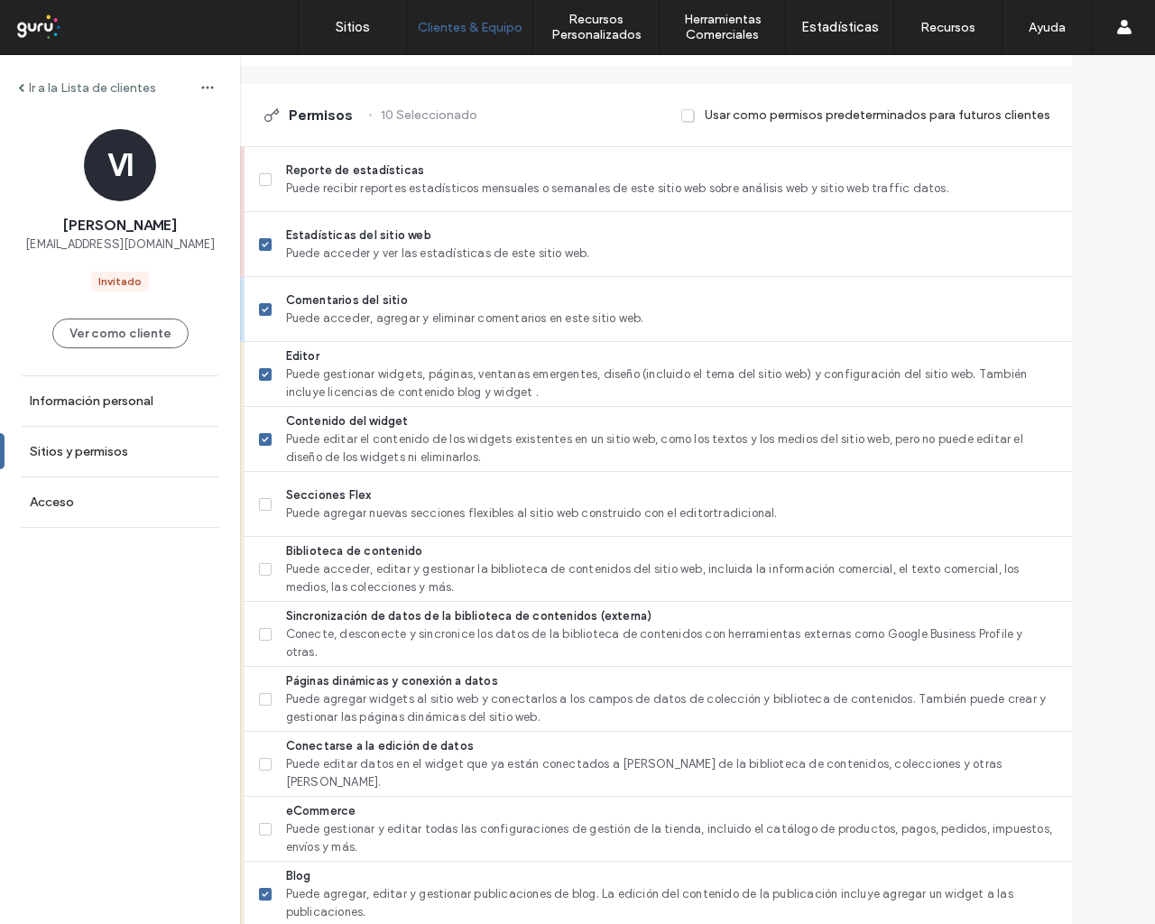
scroll to position [495, 0]
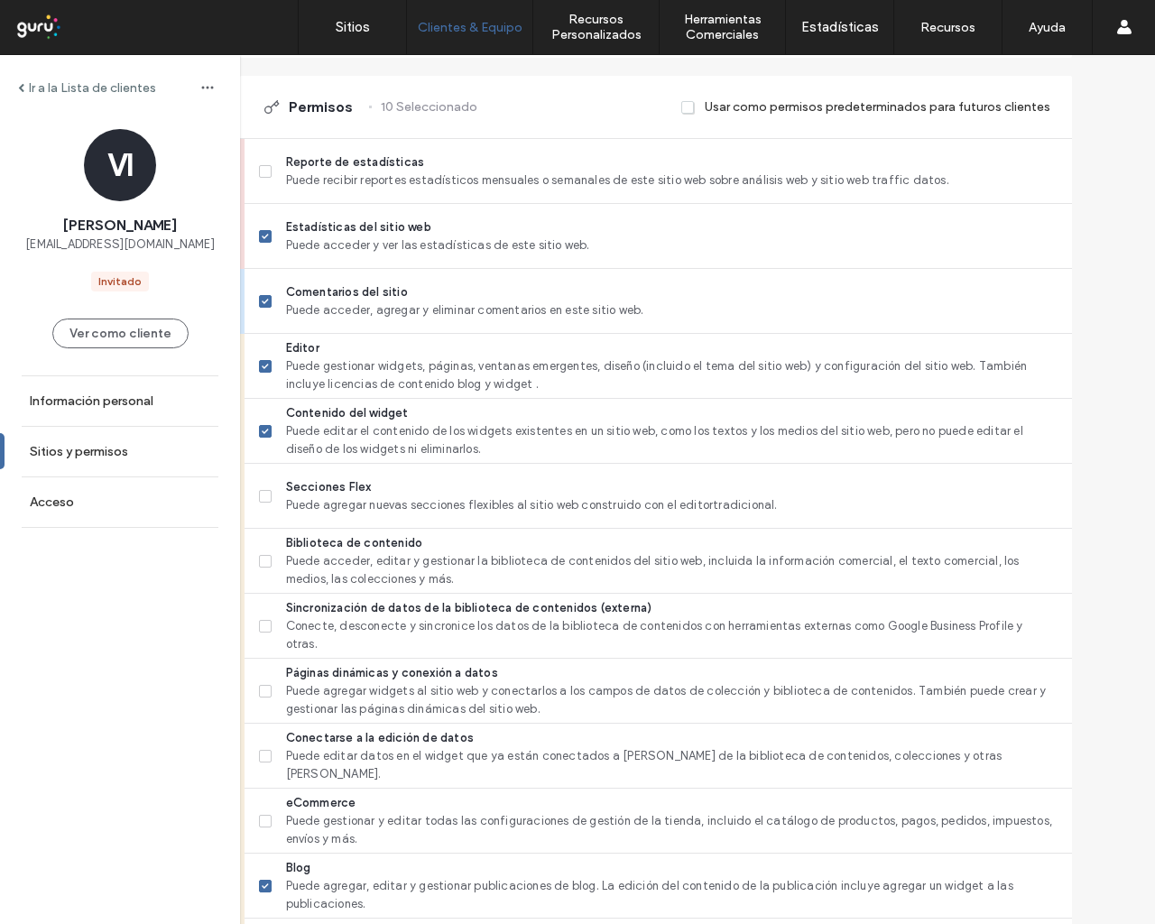
click at [696, 109] on span at bounding box center [688, 107] width 14 height 16
click at [694, 111] on span at bounding box center [688, 107] width 14 height 16
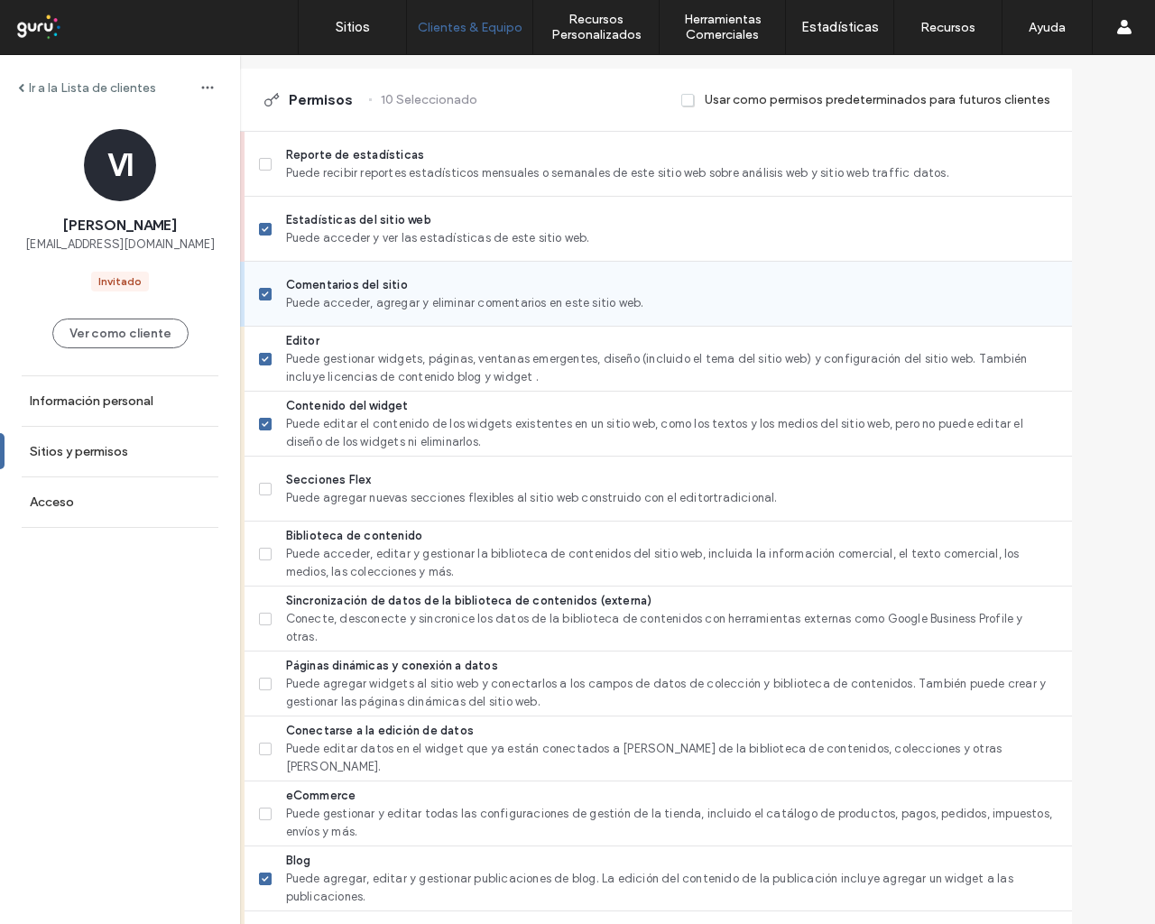
scroll to position [511, 0]
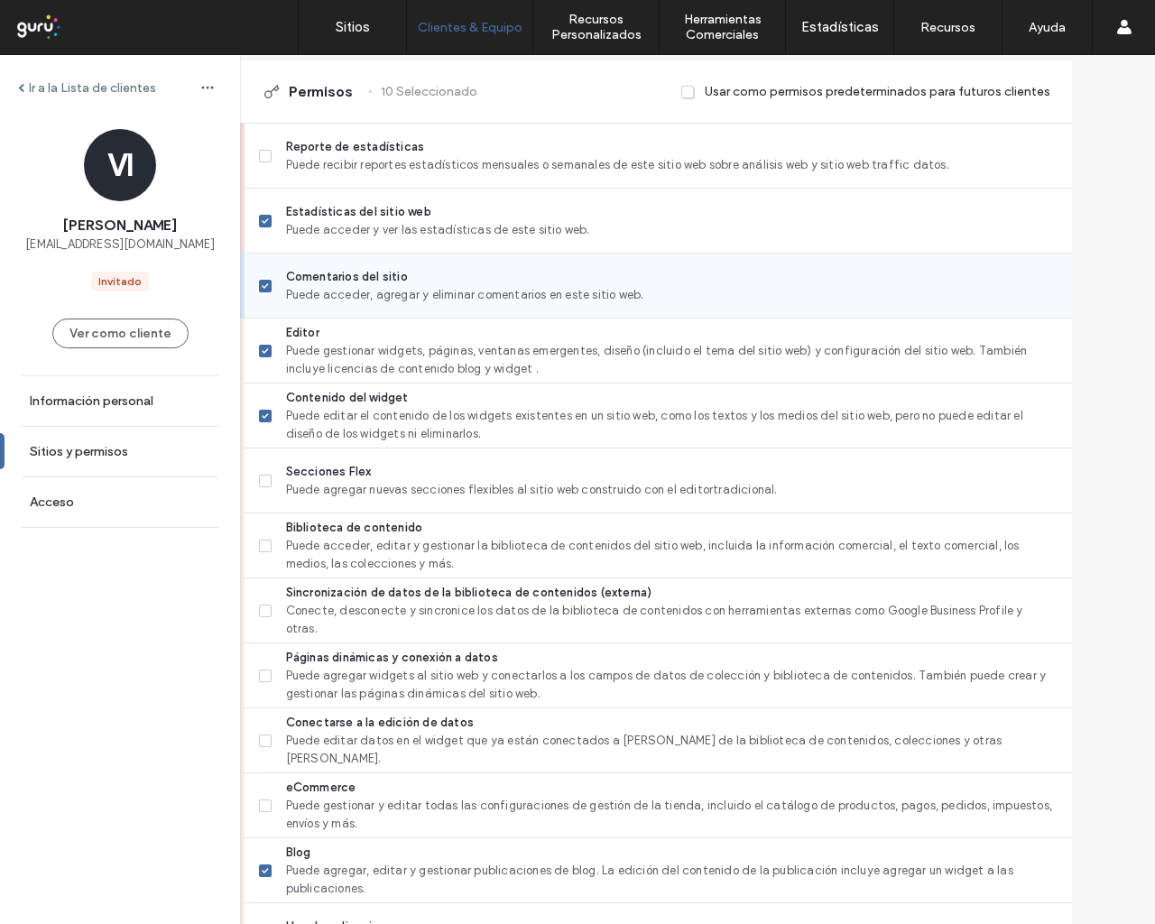
click at [269, 288] on icon at bounding box center [265, 285] width 7 height 5
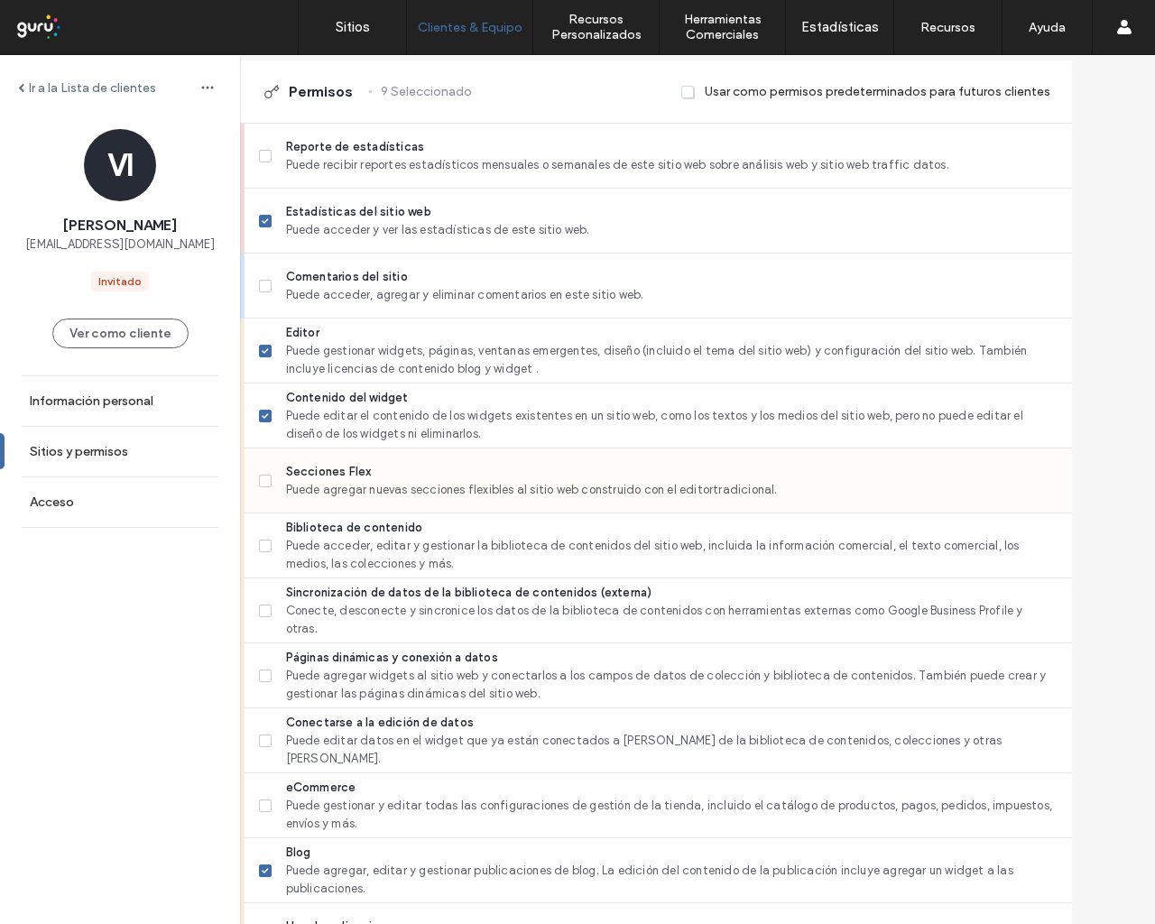
click at [269, 478] on icon at bounding box center [265, 480] width 7 height 5
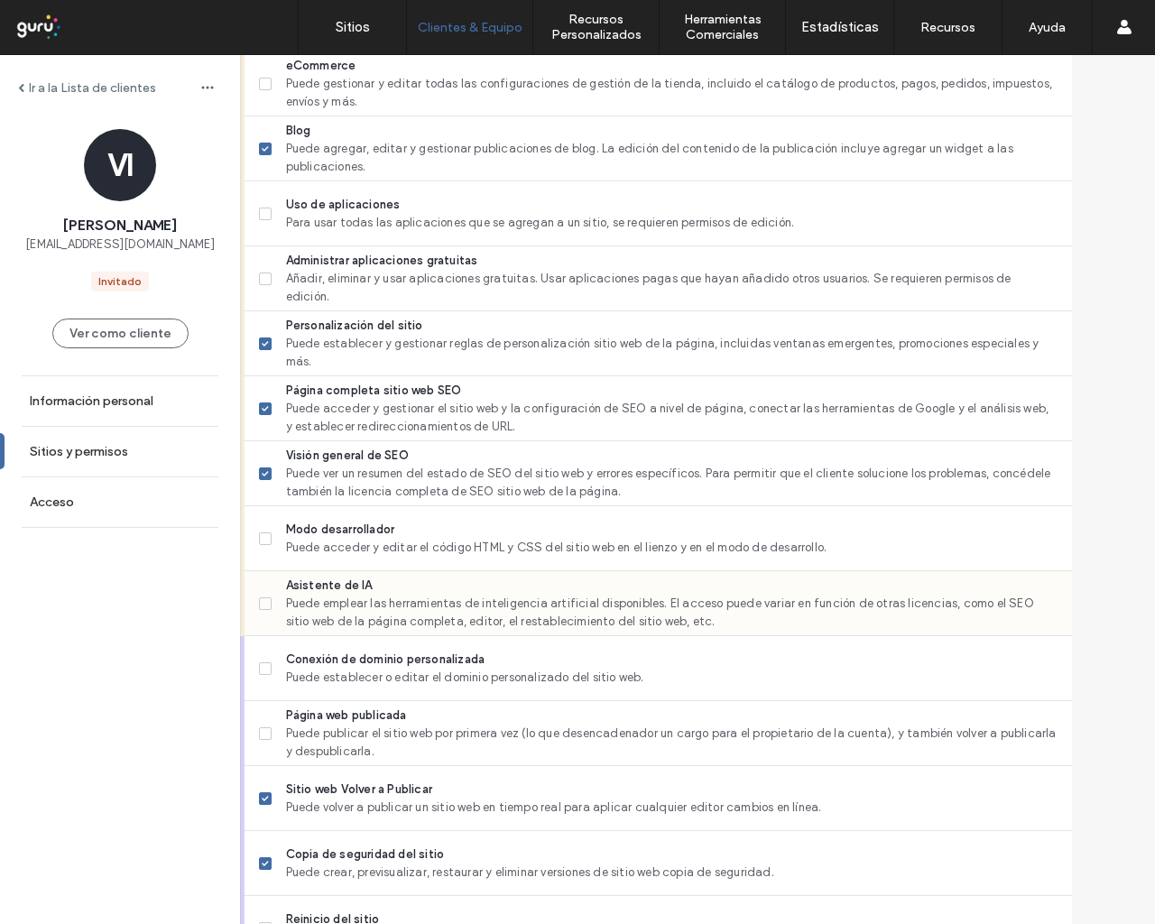
scroll to position [1335, 0]
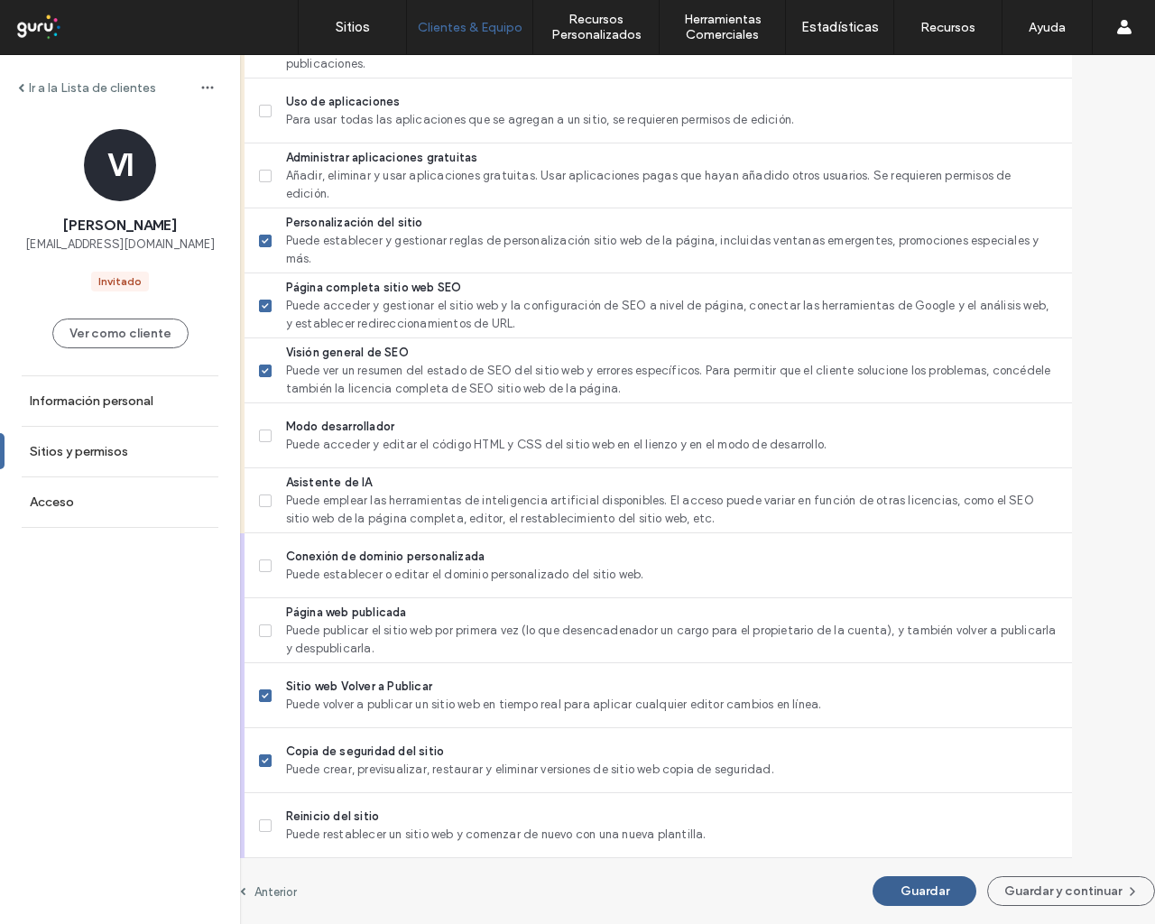
click at [913, 801] on button "Guardar" at bounding box center [924, 891] width 104 height 30
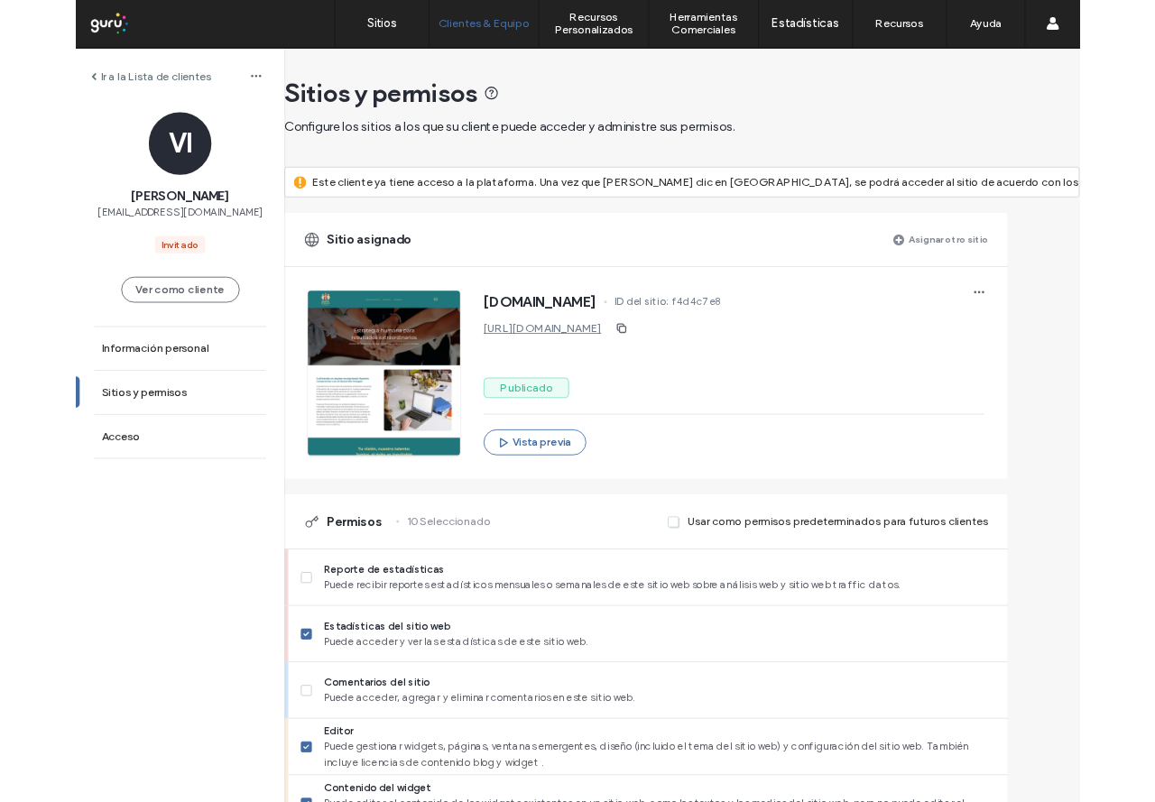
scroll to position [0, 0]
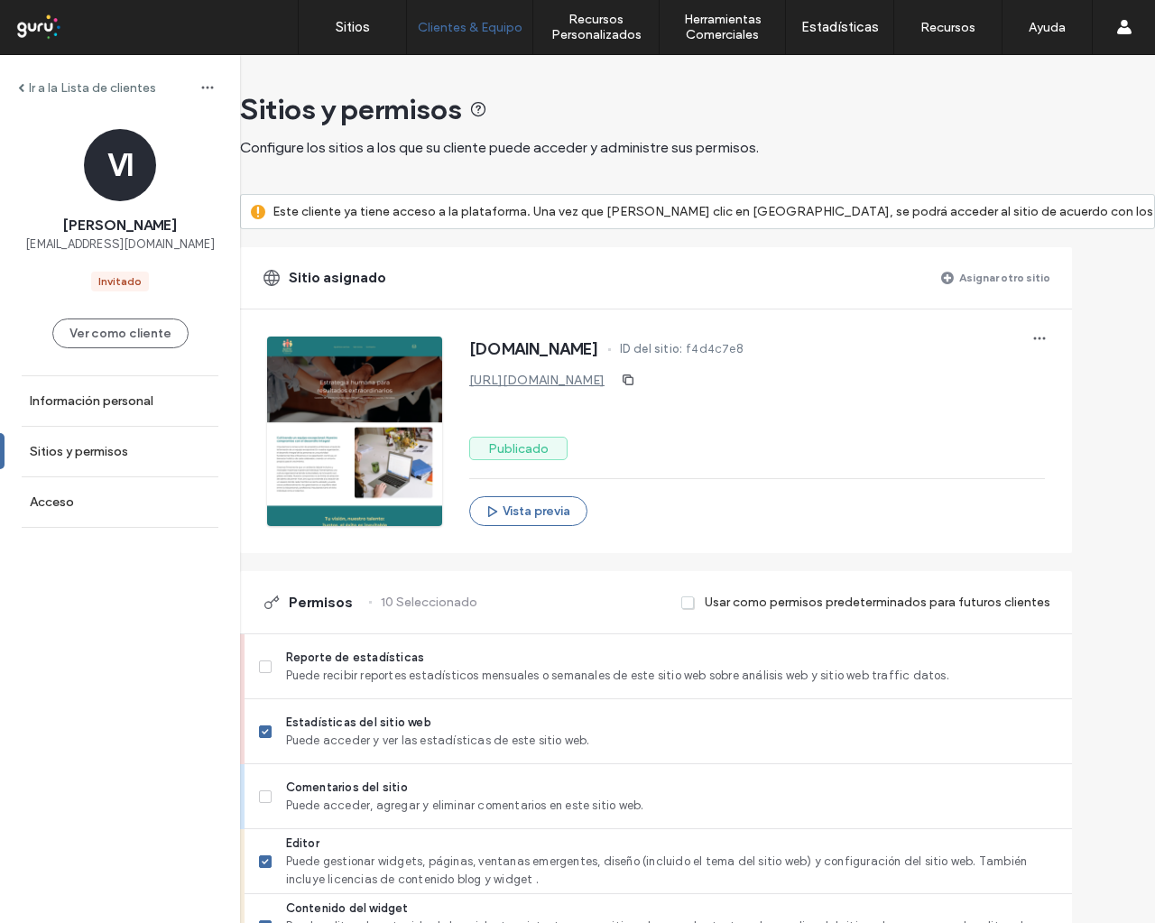
click at [1013, 402] on div "[DOMAIN_NAME] ID del sitio: f4d4c7e8 [URL][DOMAIN_NAME] Publicado Vista previa" at bounding box center [757, 431] width 576 height 189
